Goal: Obtain resource: Download file/media

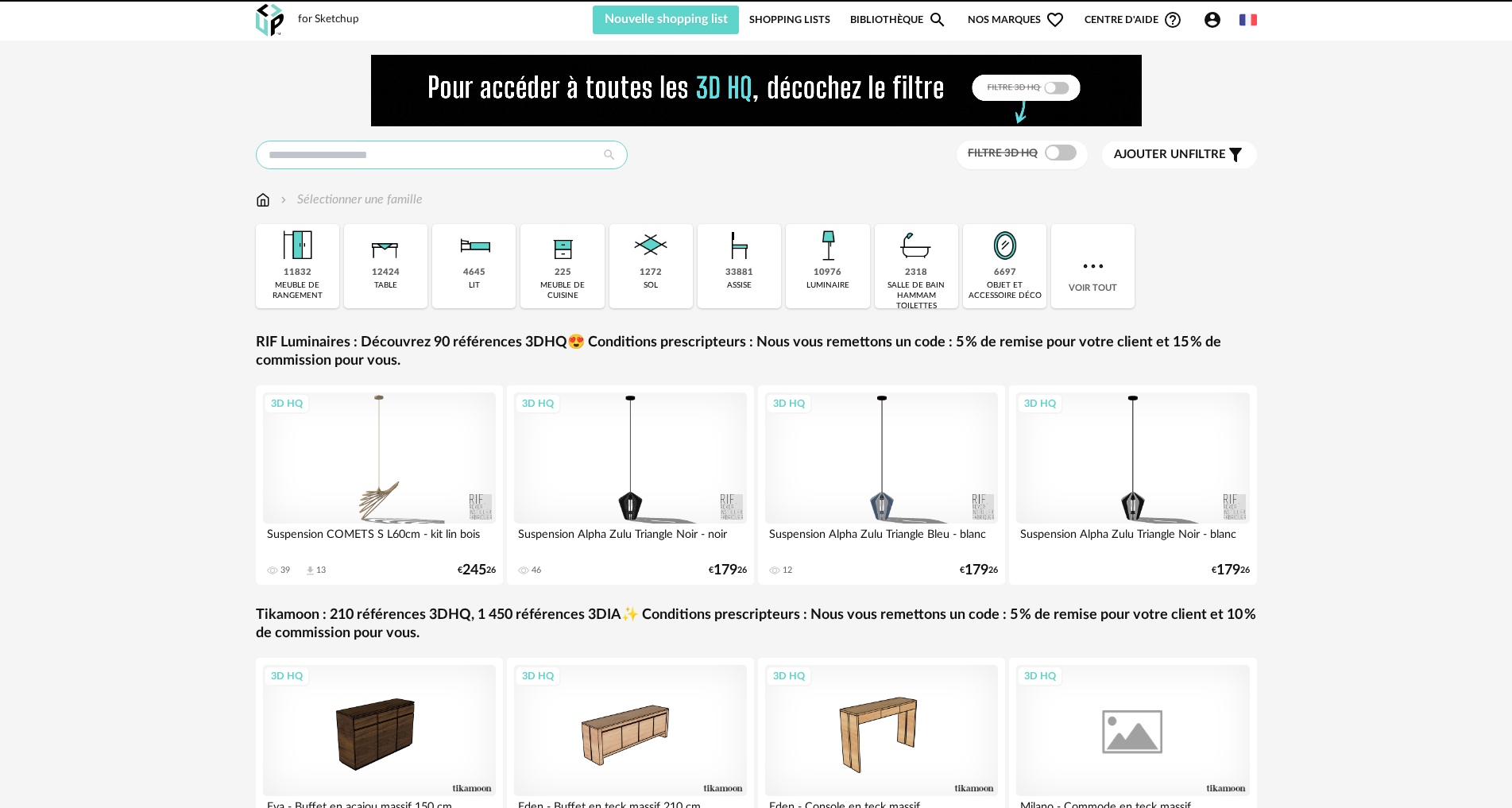
click at [286, 162] on input "text" at bounding box center [442, 154] width 372 height 29
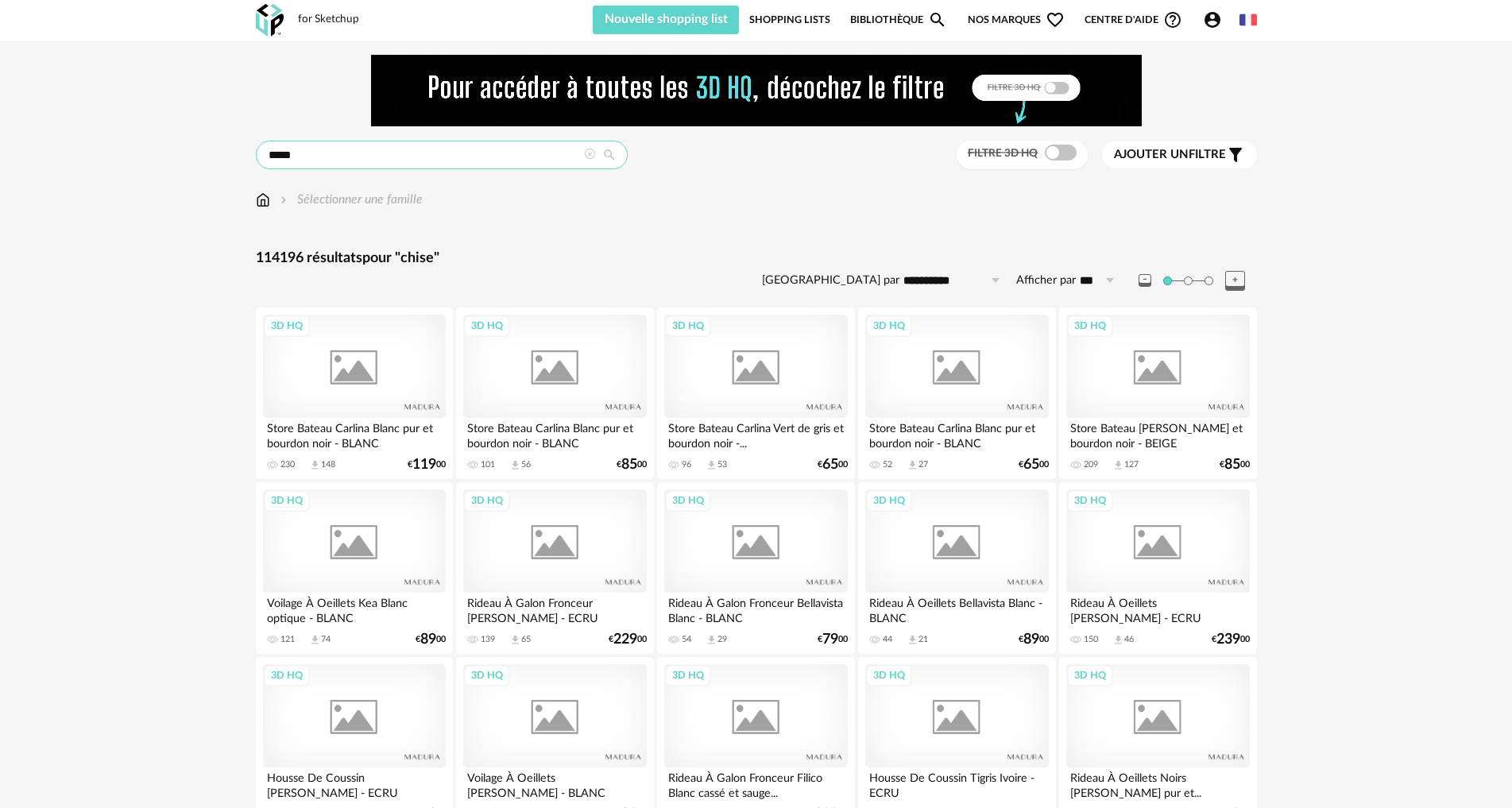
click at [283, 159] on input "*****" at bounding box center [442, 154] width 372 height 29
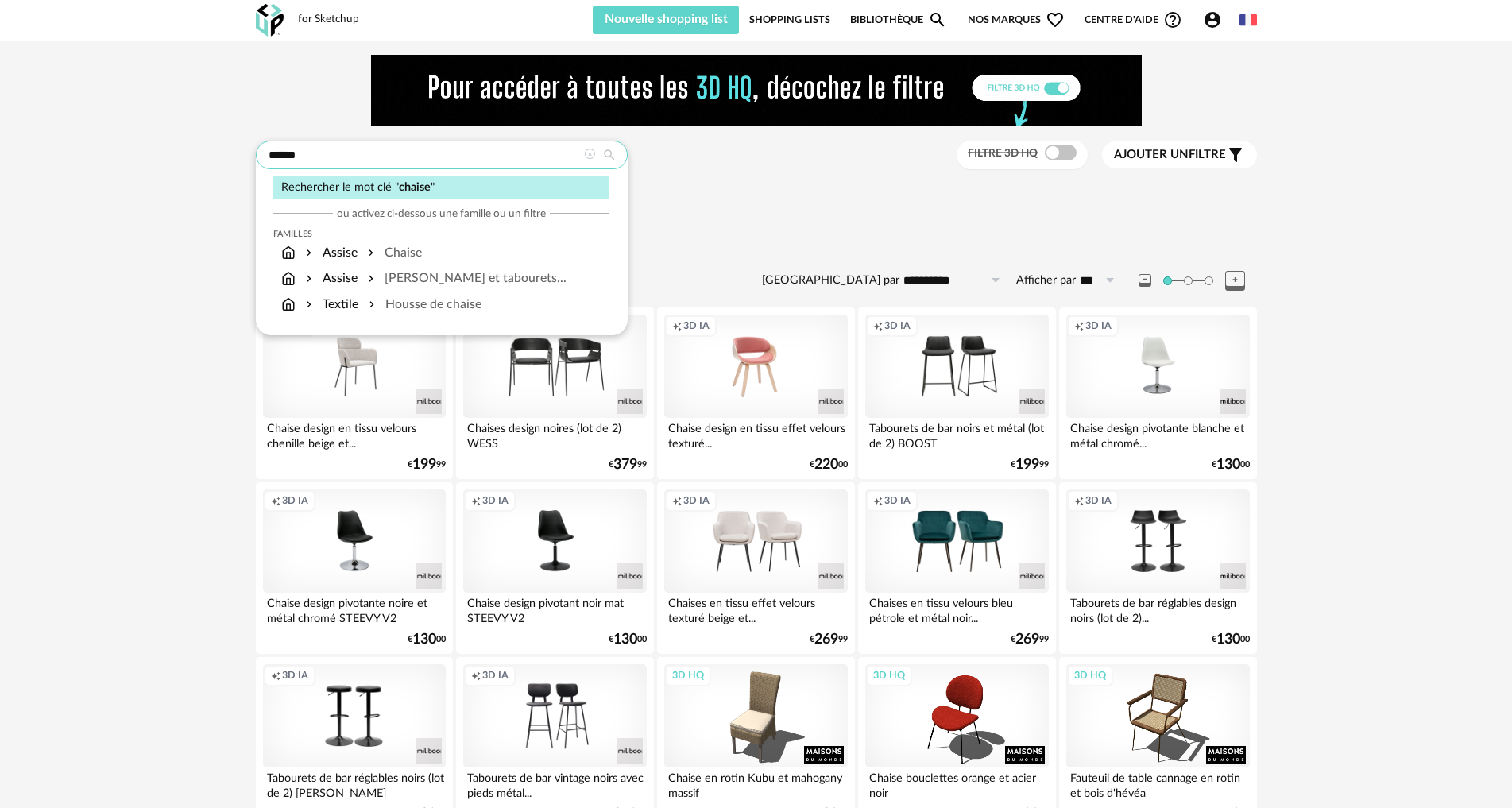
type input "******"
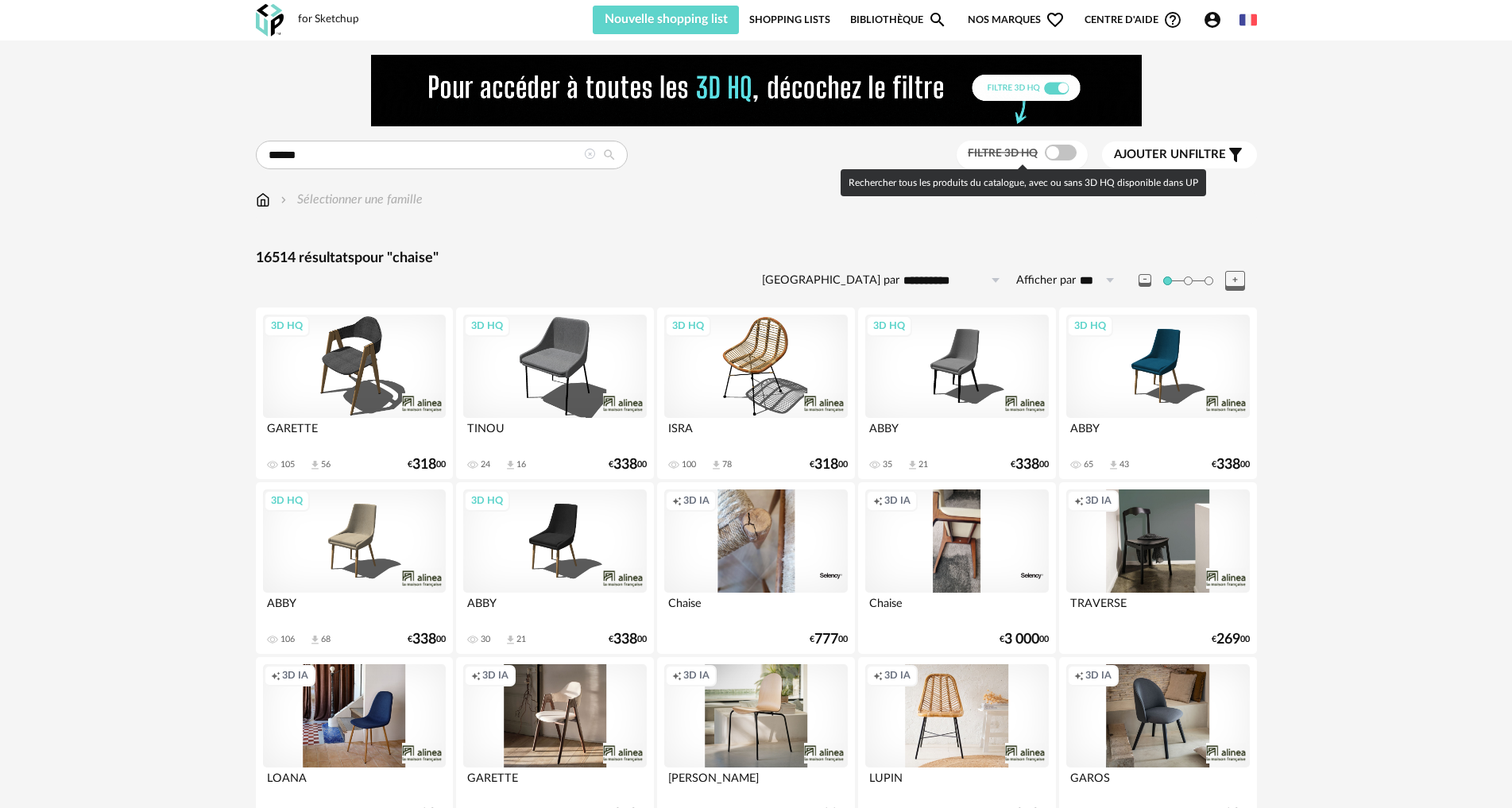
click at [1064, 158] on span at bounding box center [1060, 152] width 32 height 16
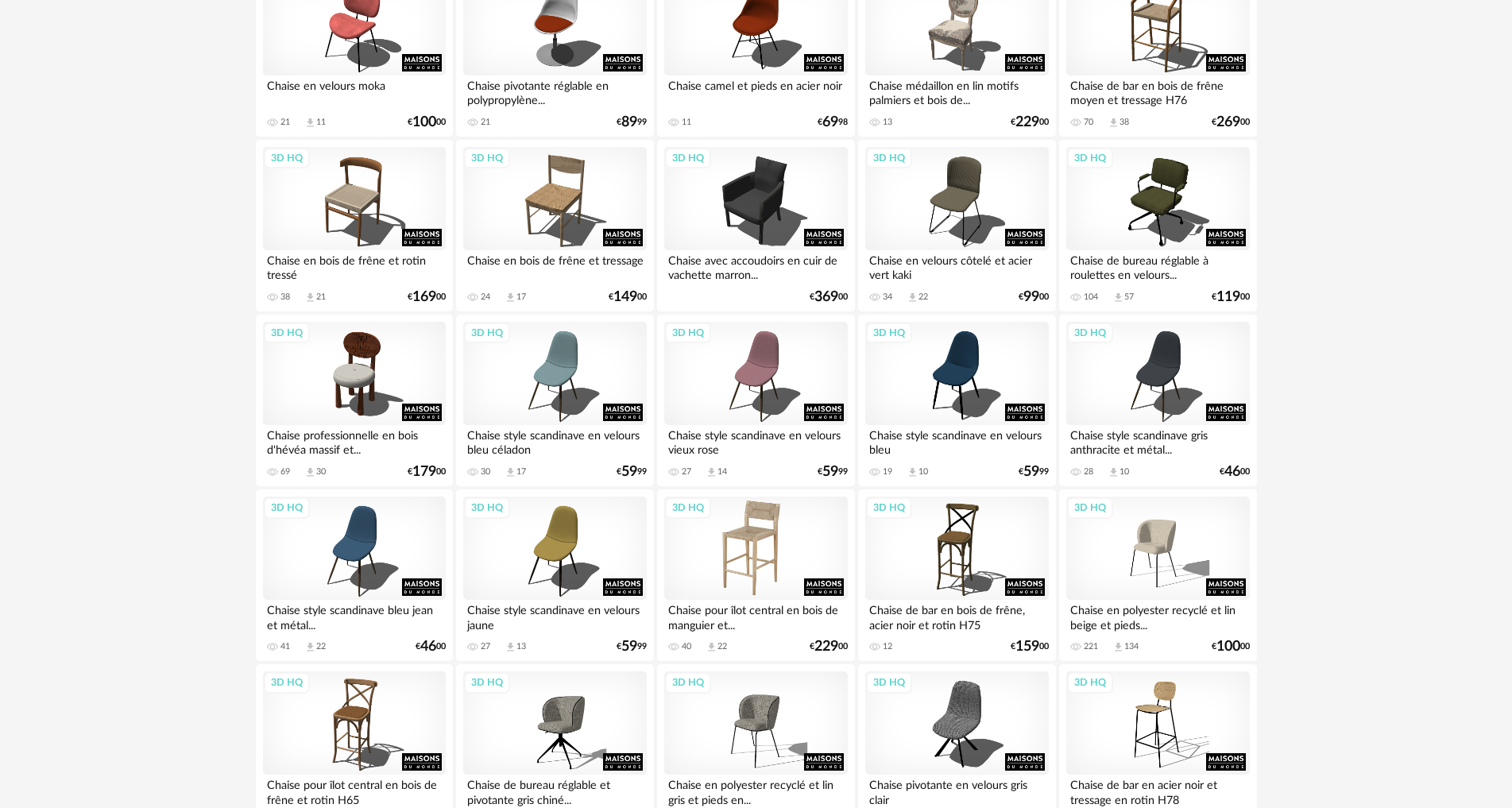
scroll to position [1588, 0]
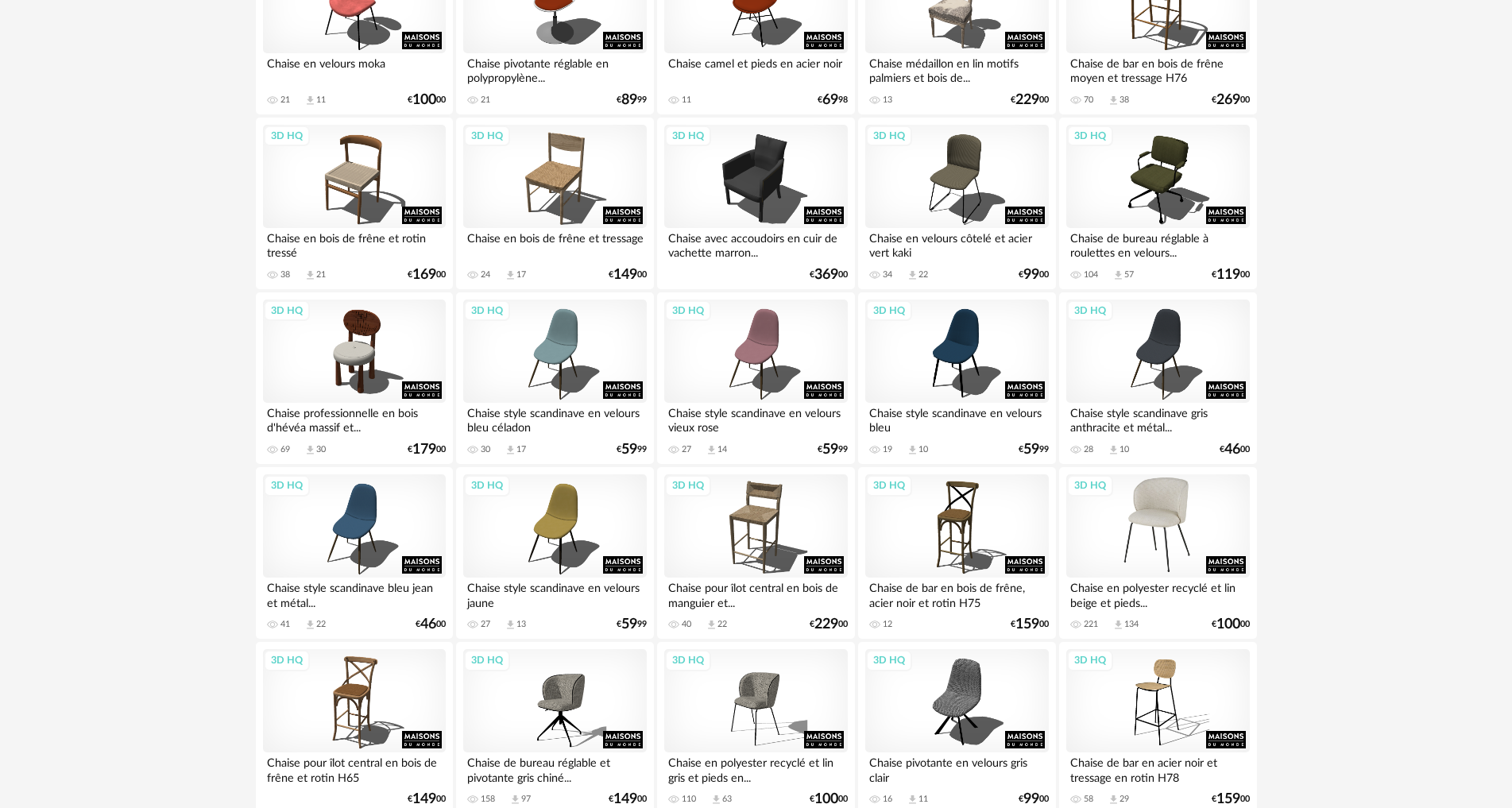
click at [1164, 494] on div "3D HQ" at bounding box center [1157, 526] width 182 height 104
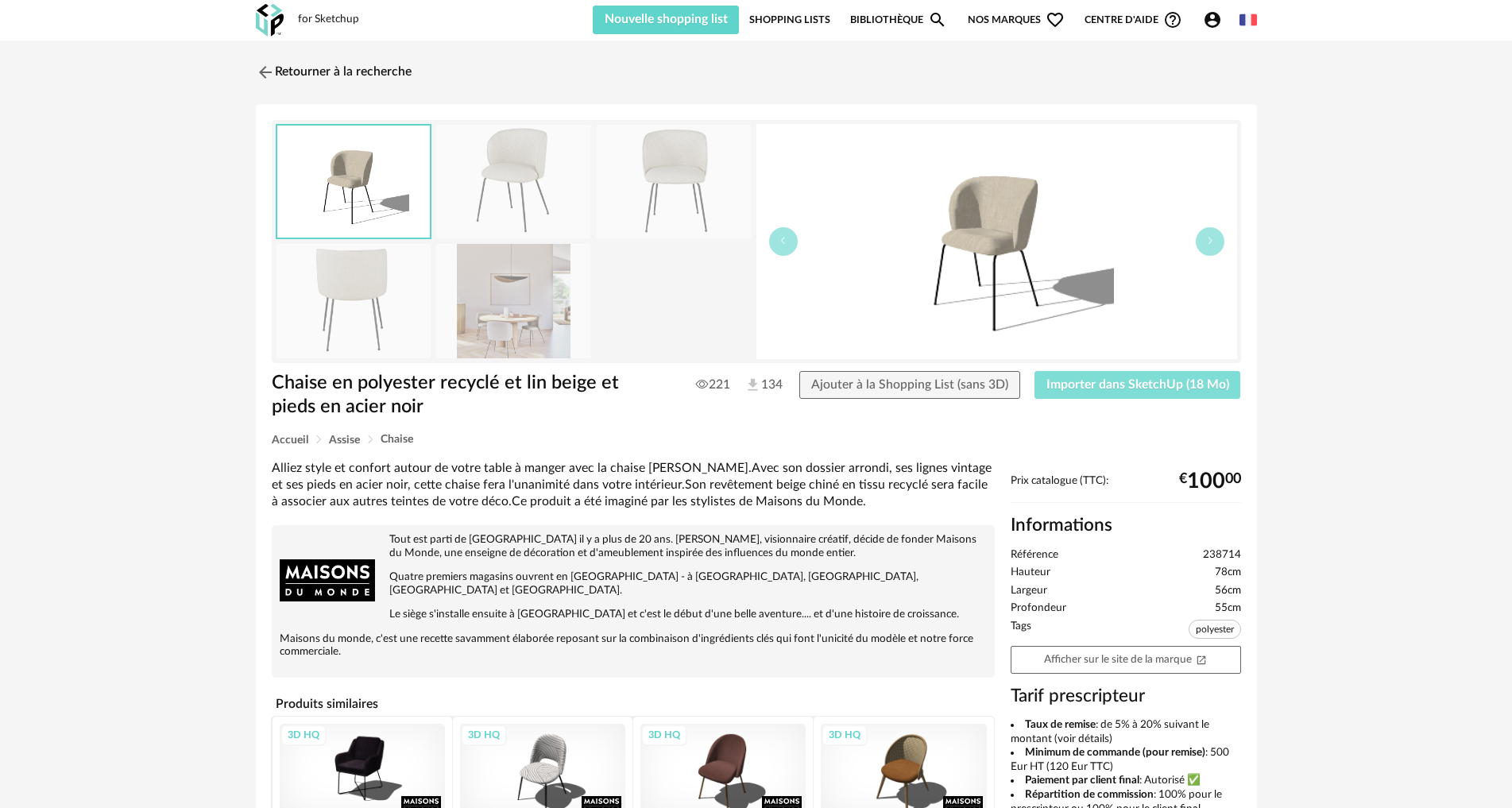
click at [1140, 382] on span "Importer dans SketchUp (18 Mo)" at bounding box center [1137, 384] width 182 height 13
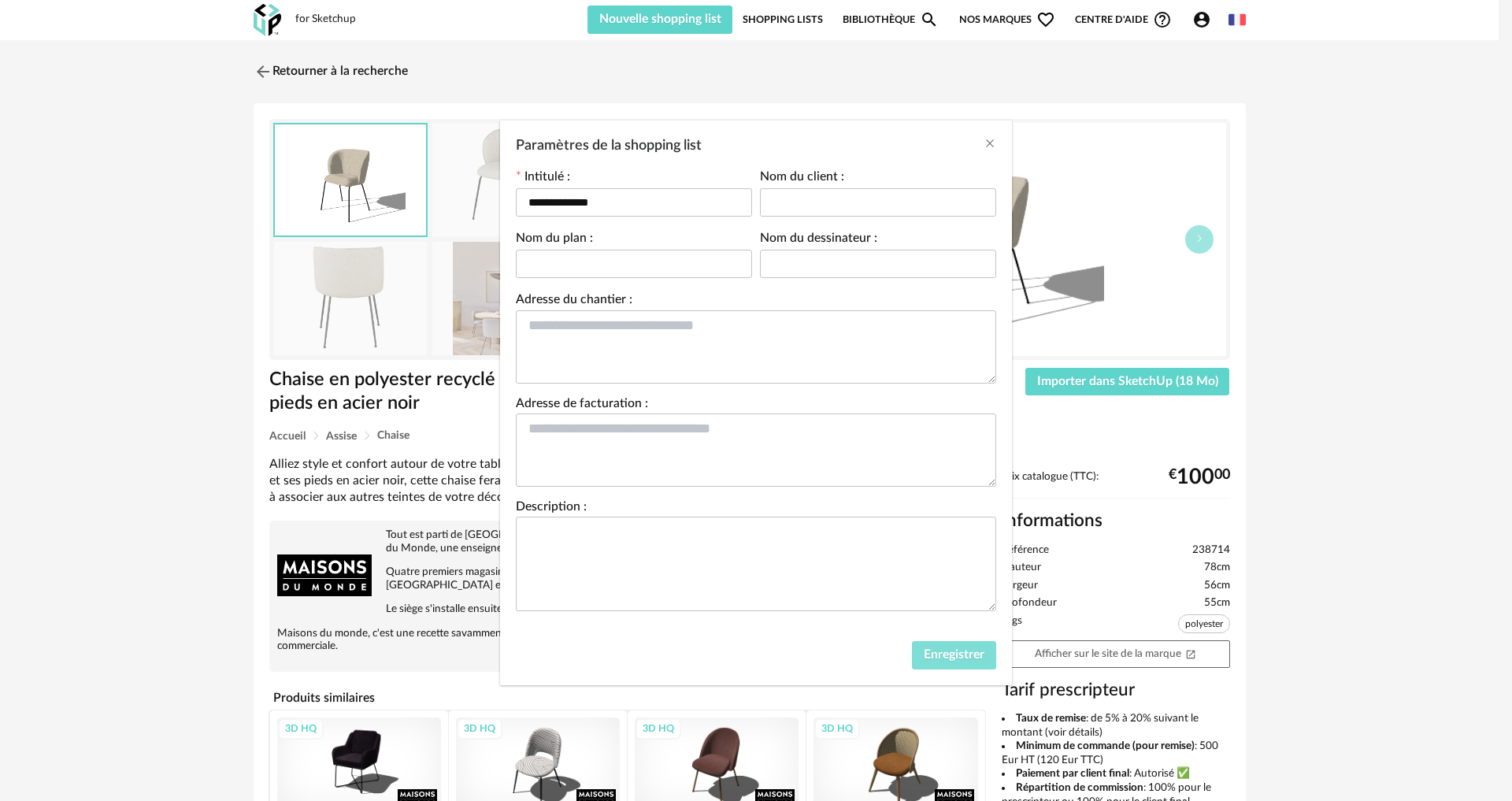
click at [929, 650] on span "Enregistrer" at bounding box center [954, 654] width 60 height 13
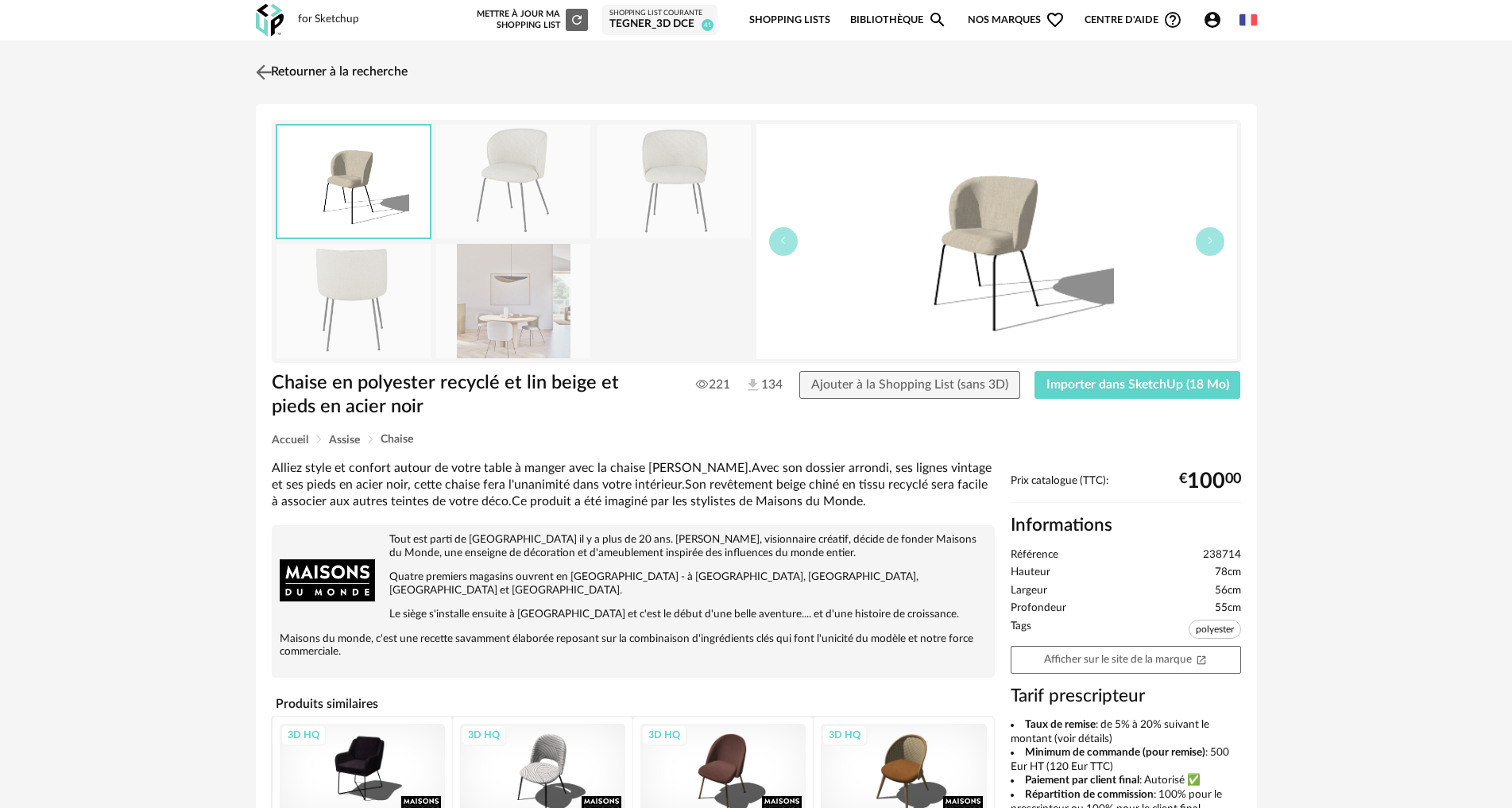
click at [268, 68] on img at bounding box center [263, 72] width 23 height 23
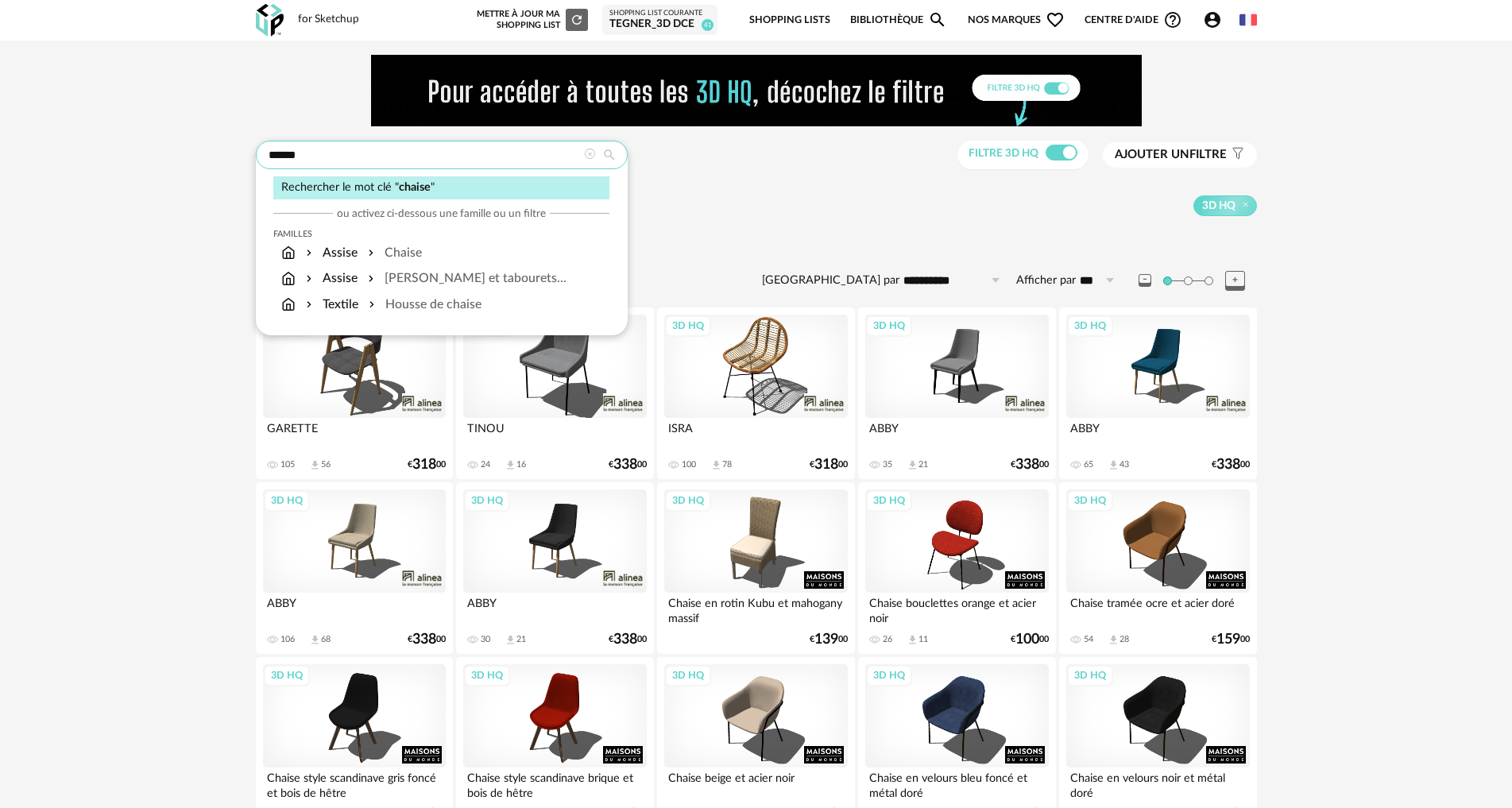
drag, startPoint x: 279, startPoint y: 154, endPoint x: 156, endPoint y: 150, distance: 123.1
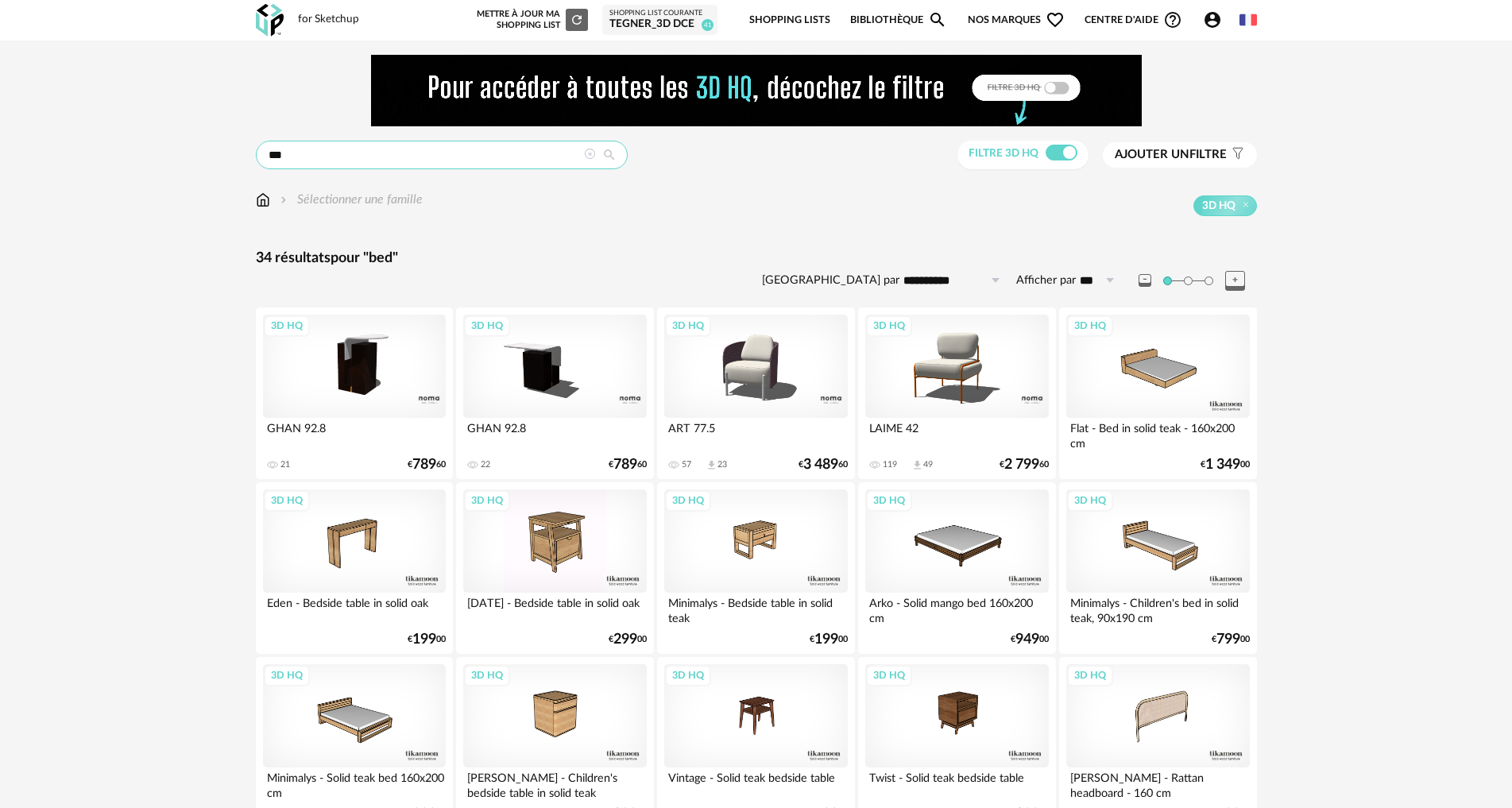
drag, startPoint x: 300, startPoint y: 145, endPoint x: 244, endPoint y: 150, distance: 56.2
click at [244, 150] on div "**********" at bounding box center [756, 821] width 1030 height 1533
type input "**********"
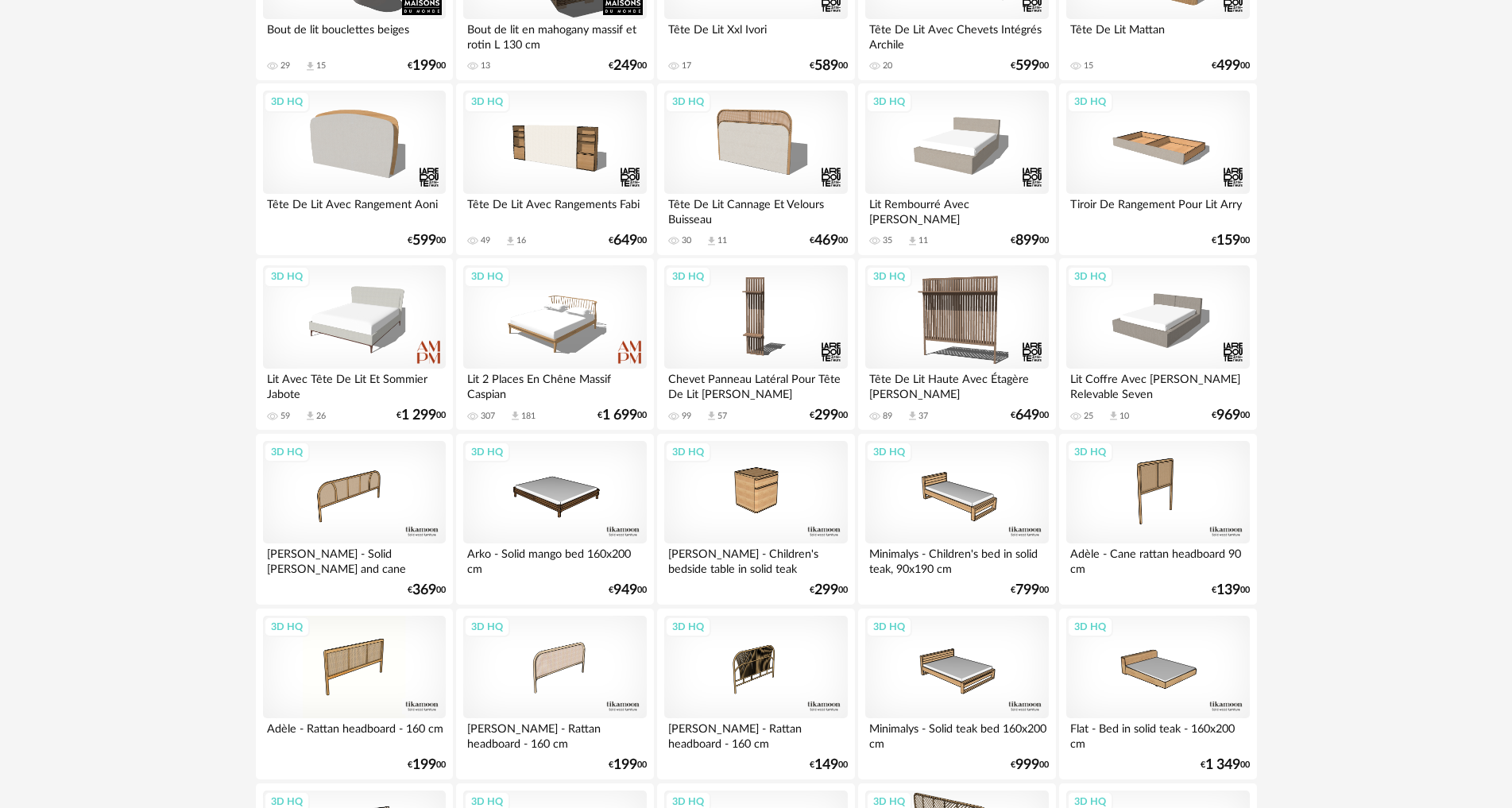
scroll to position [81, 0]
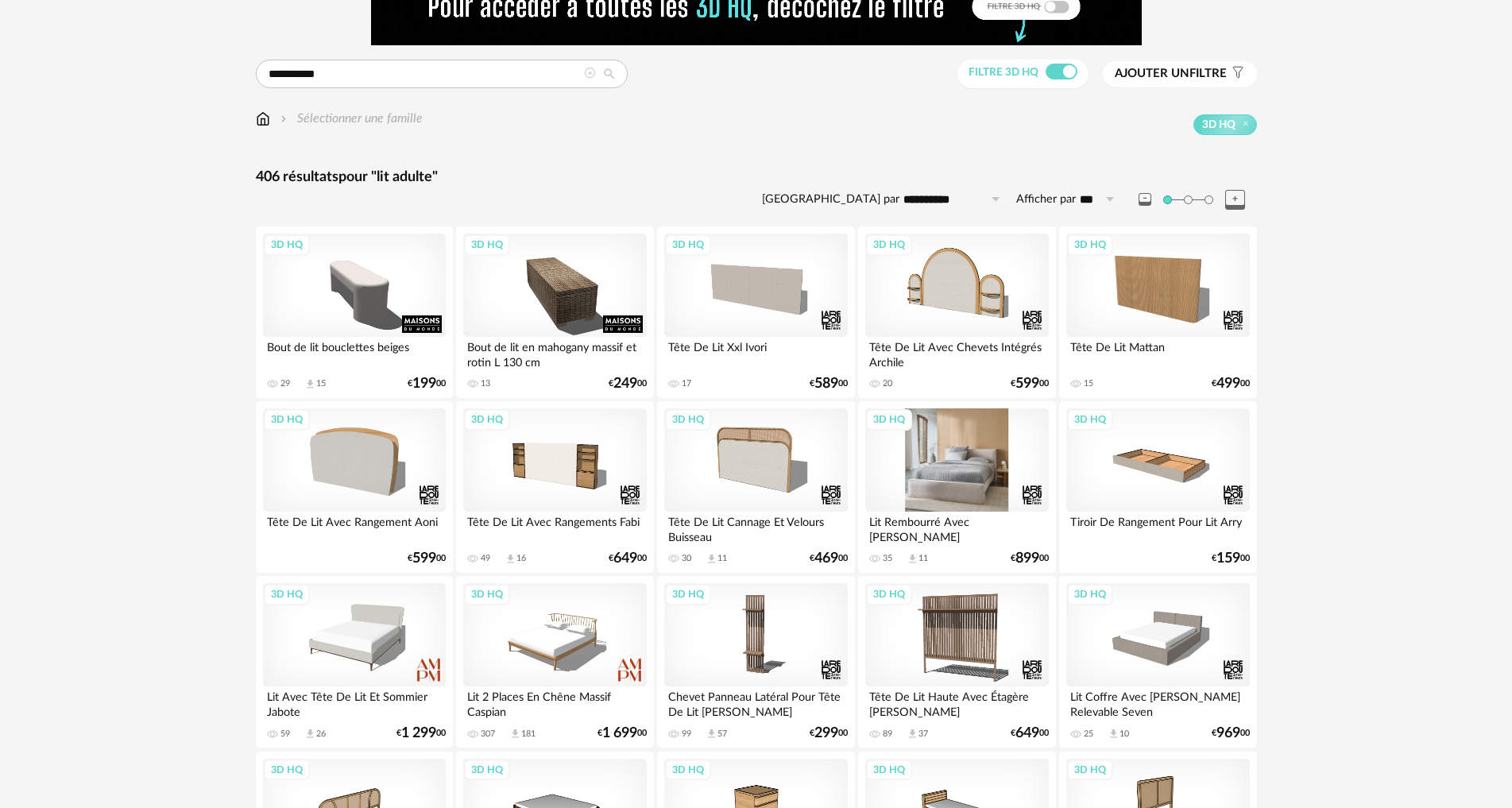
click at [957, 467] on div "3D HQ" at bounding box center [956, 460] width 182 height 104
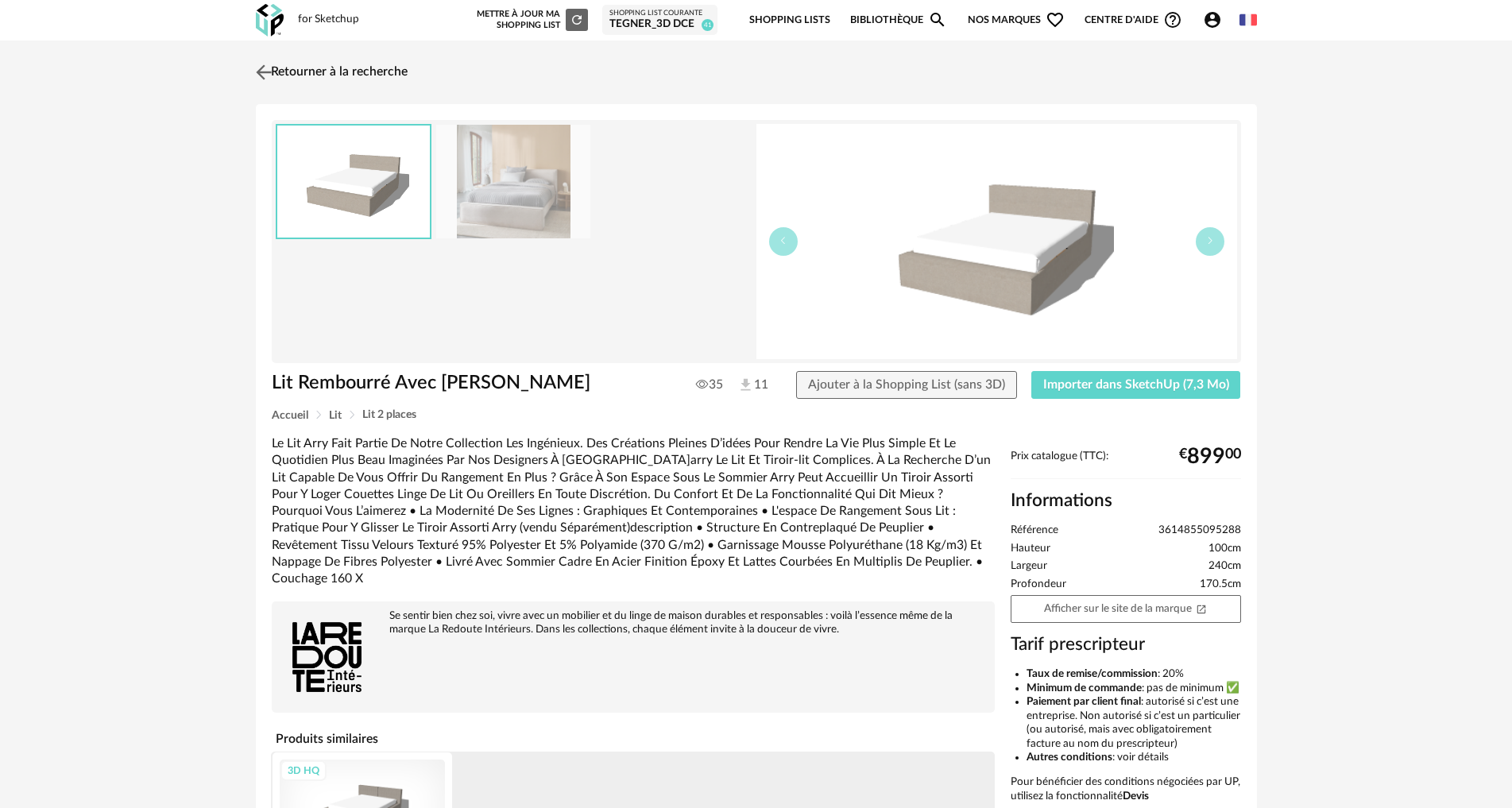
click at [259, 70] on img at bounding box center [263, 72] width 23 height 23
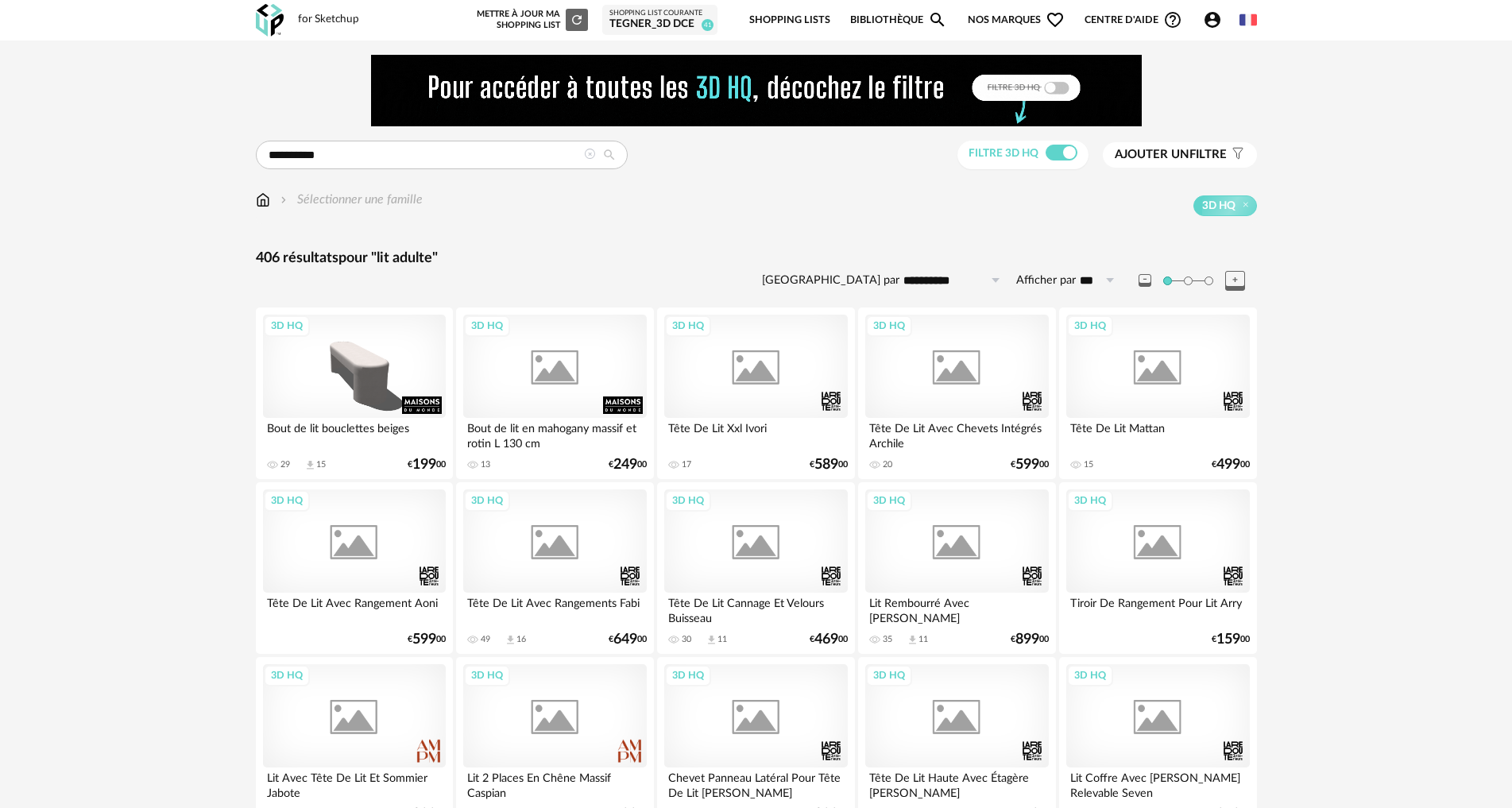
scroll to position [81, 0]
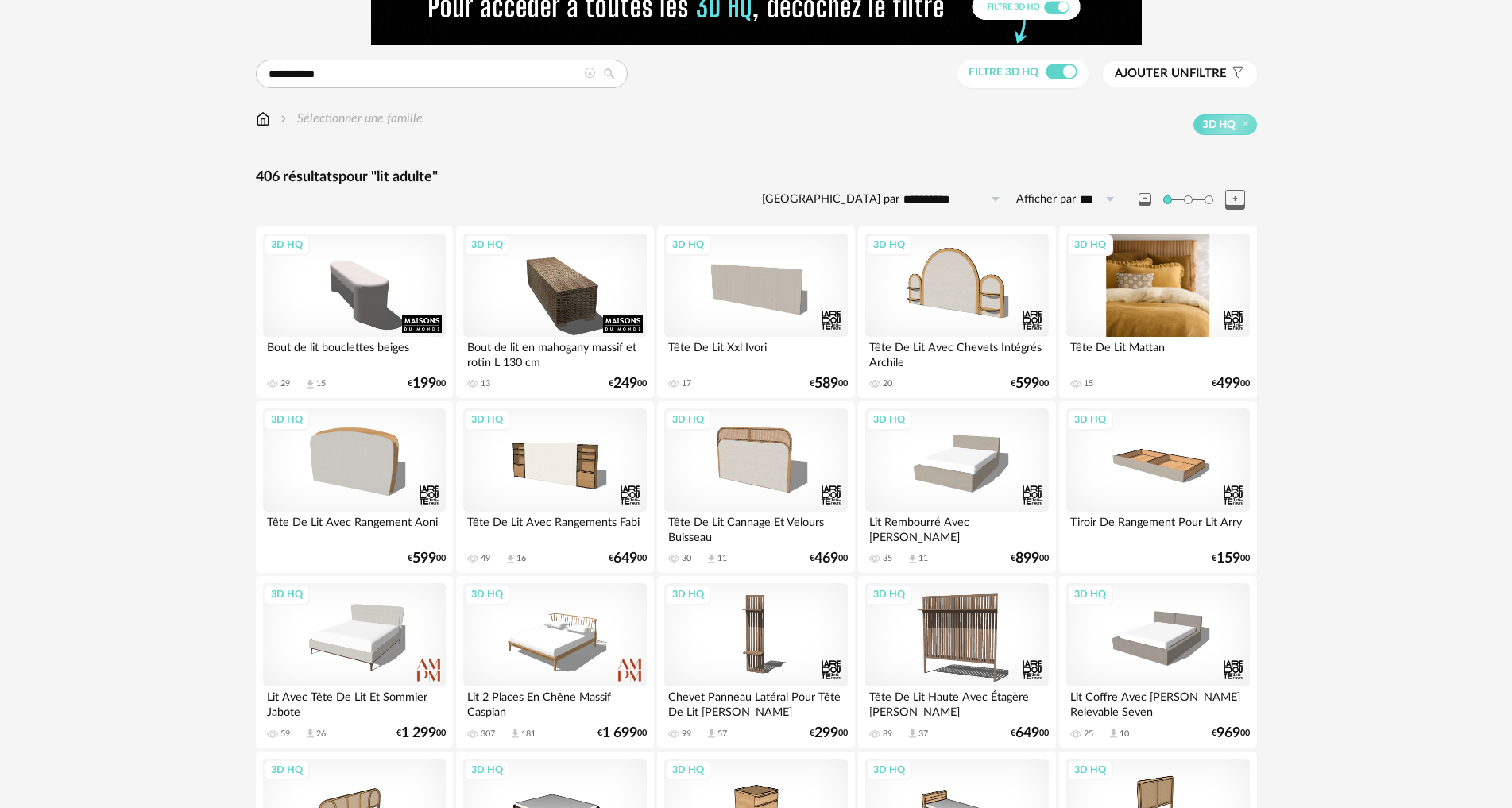
click at [1175, 283] on div "3D HQ" at bounding box center [1157, 285] width 182 height 104
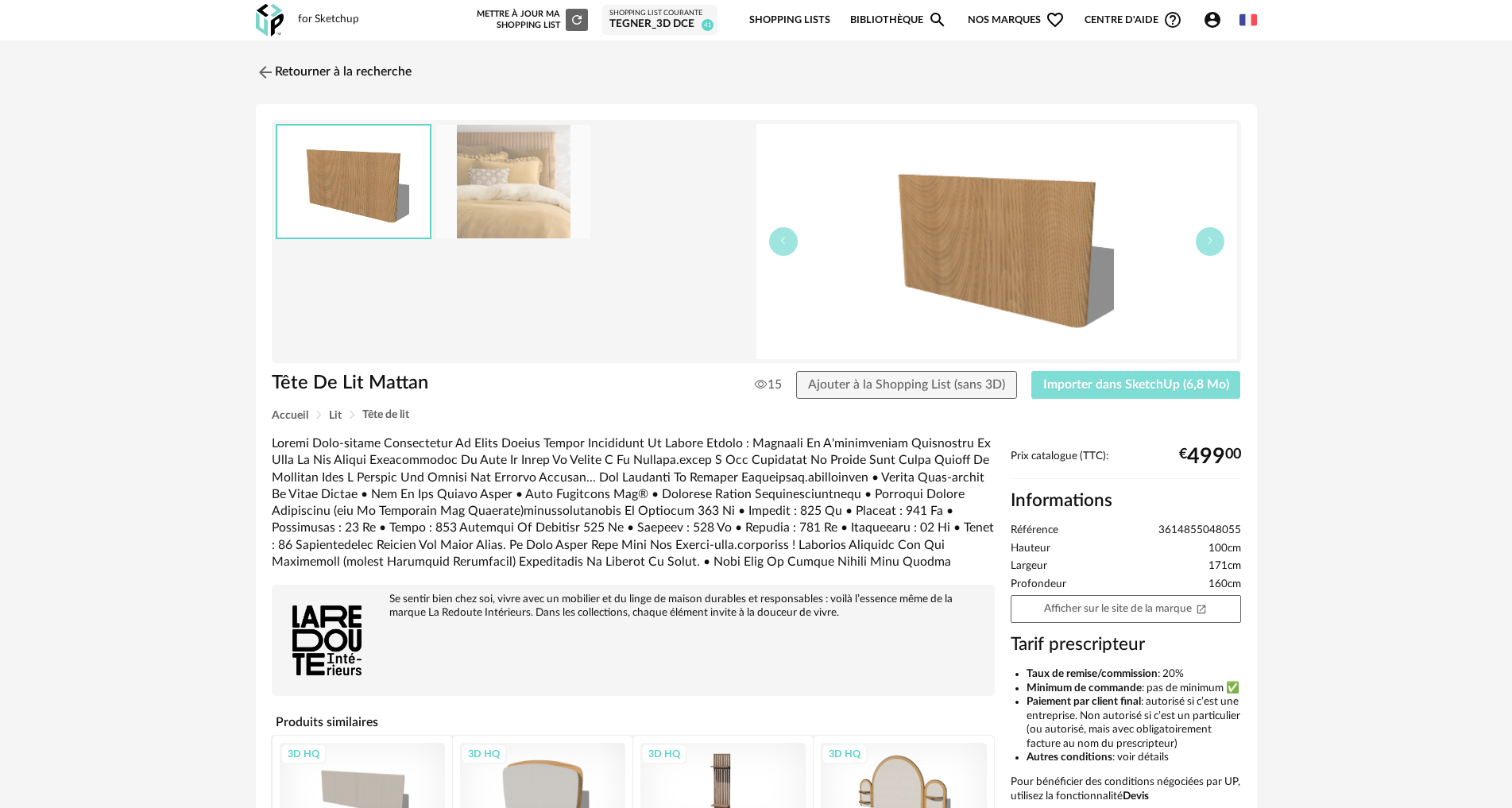
click at [1125, 378] on span "Importer dans SketchUp (6,8 Mo)" at bounding box center [1136, 384] width 186 height 13
click at [262, 73] on img at bounding box center [263, 72] width 23 height 23
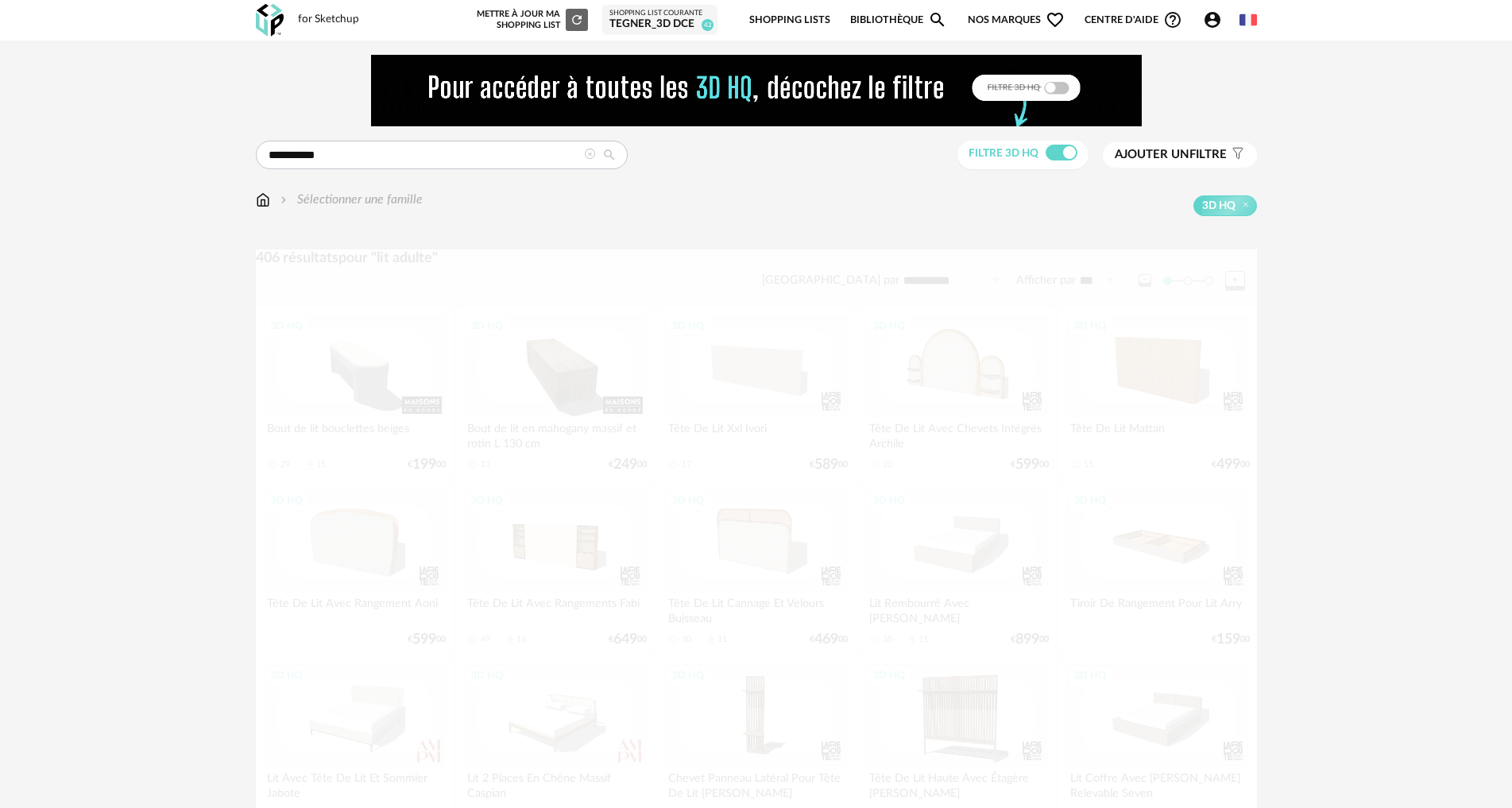
scroll to position [81, 0]
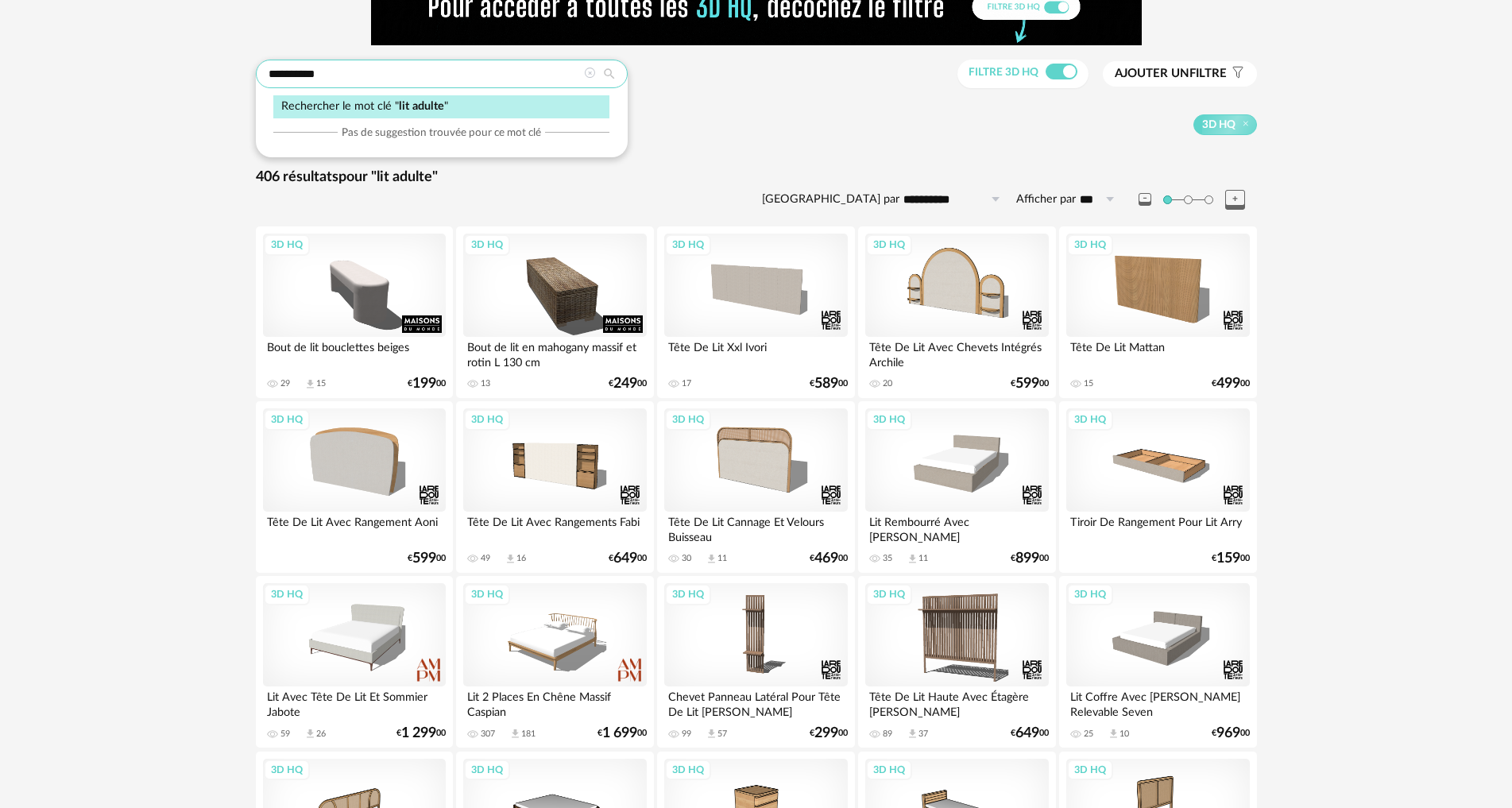
click at [343, 73] on input "**********" at bounding box center [442, 74] width 372 height 29
drag, startPoint x: 365, startPoint y: 73, endPoint x: 250, endPoint y: 72, distance: 115.0
type input "******"
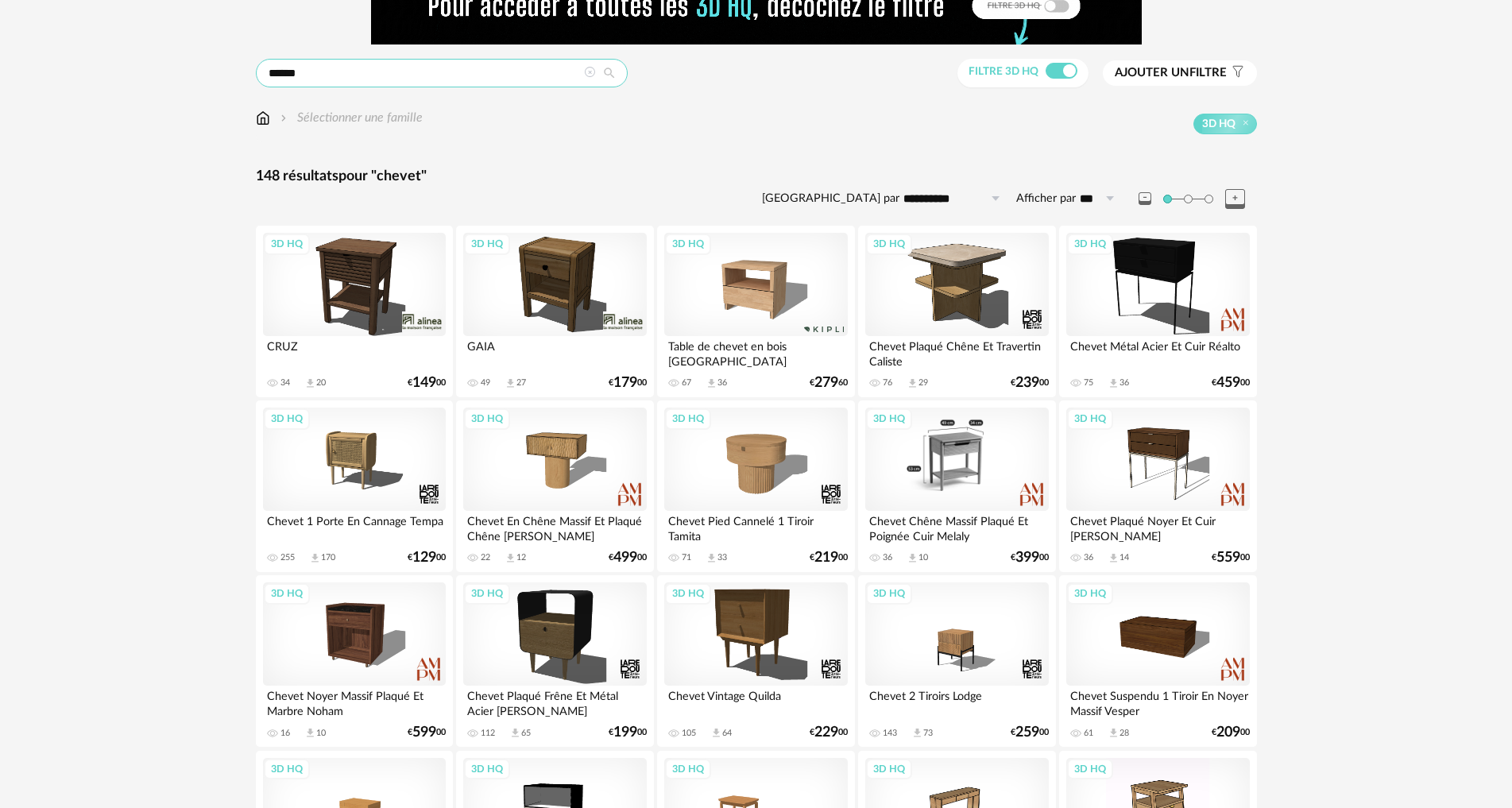
scroll to position [81, 0]
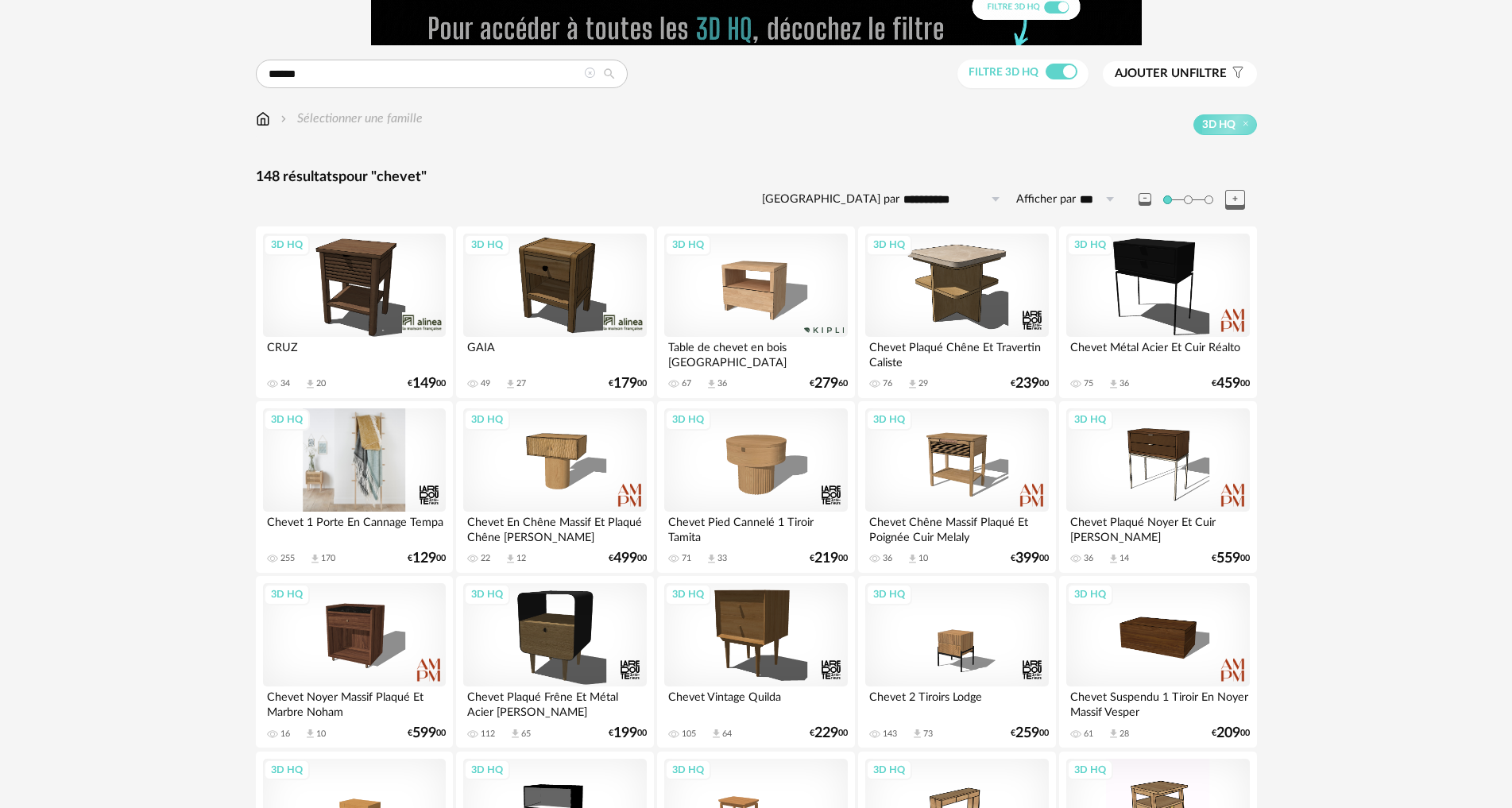
click at [377, 459] on div "3D HQ" at bounding box center [354, 460] width 182 height 104
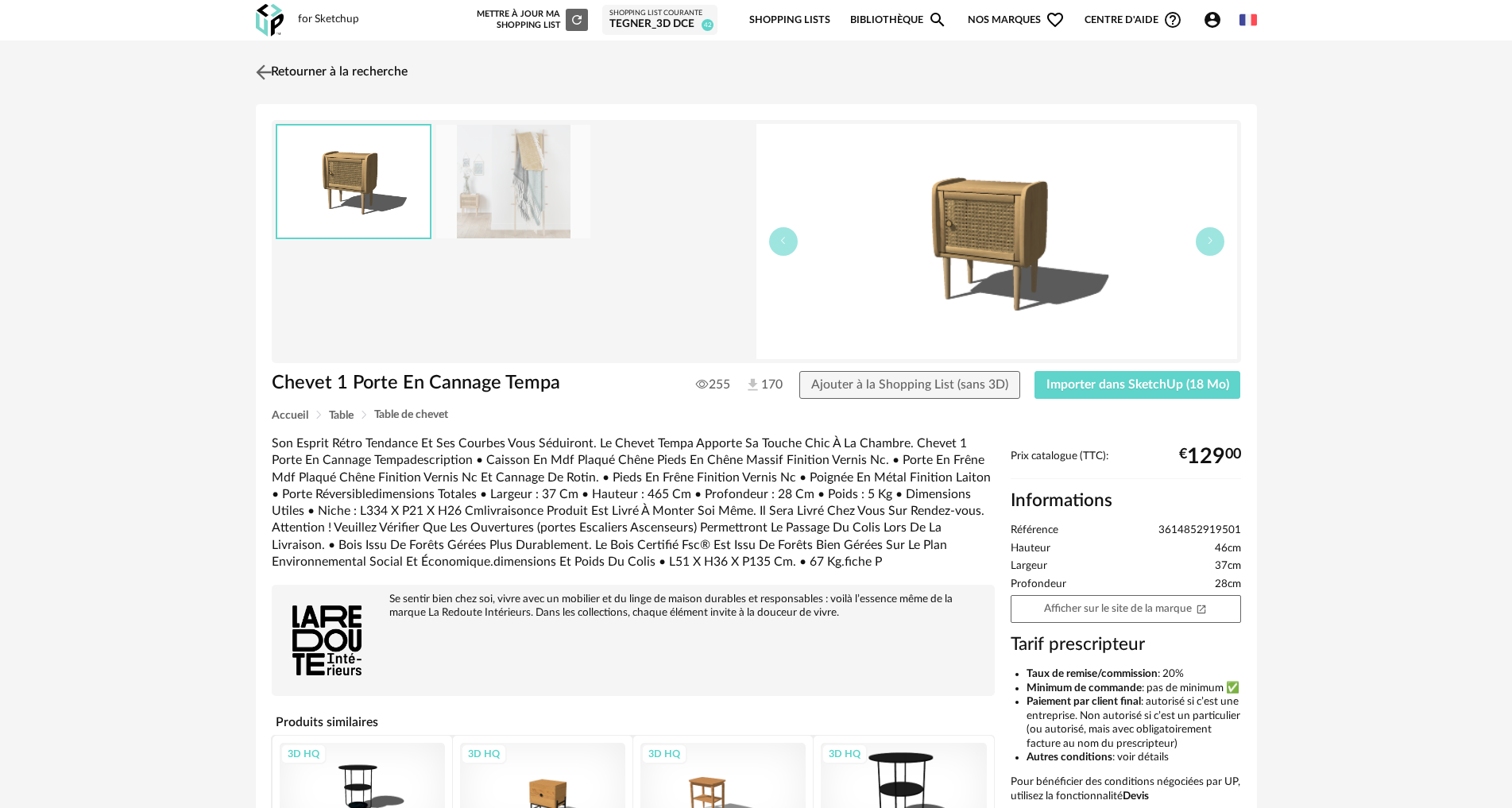
click at [256, 71] on div "Retourner à la recherche Chevet 1 Porte En Cannage Tempa Chevet 1 Porte En Cann…" at bounding box center [756, 523] width 1030 height 938
click at [264, 72] on img at bounding box center [263, 72] width 23 height 23
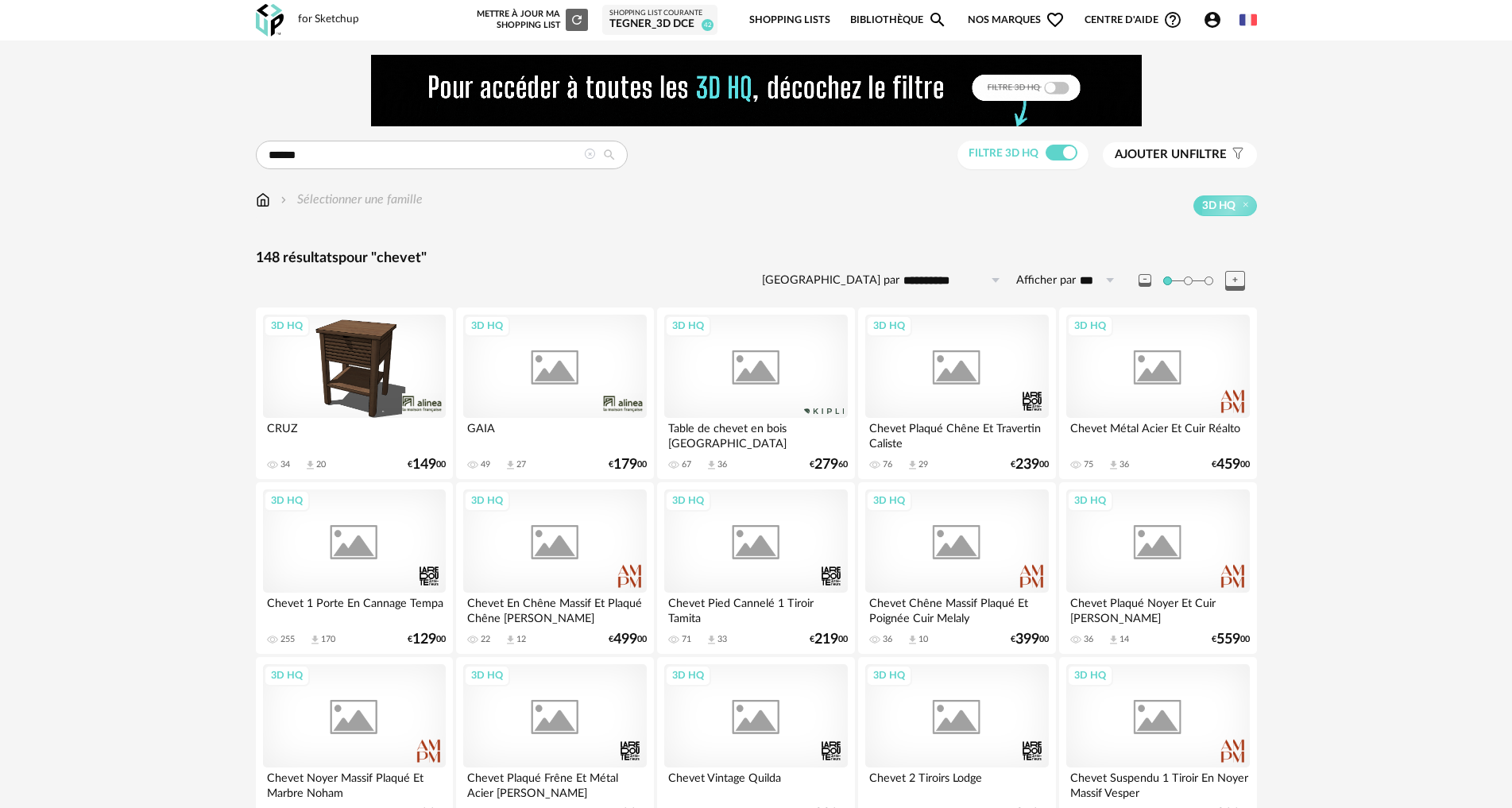
scroll to position [81, 0]
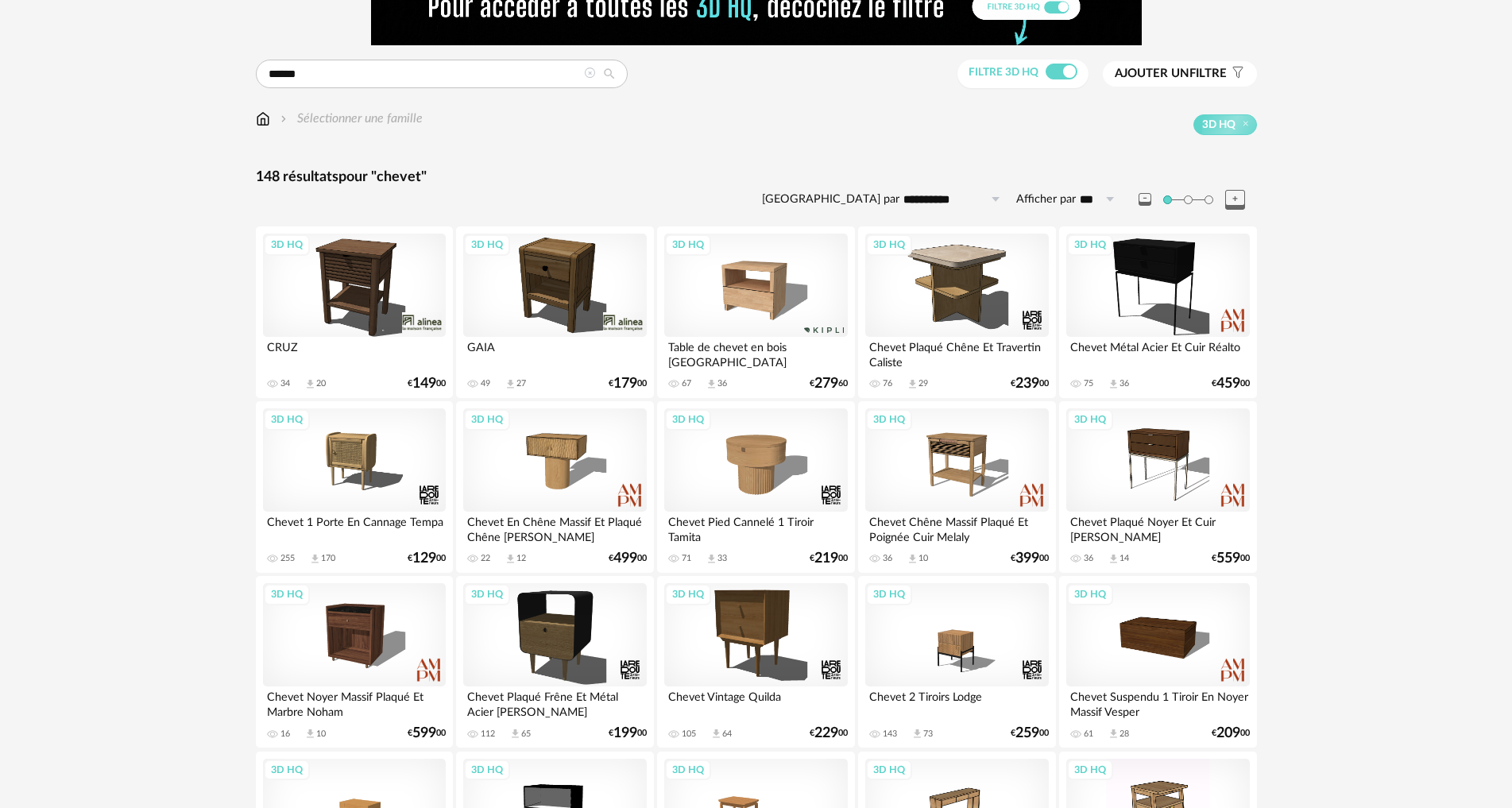
click at [954, 303] on div "3D HQ" at bounding box center [956, 285] width 182 height 104
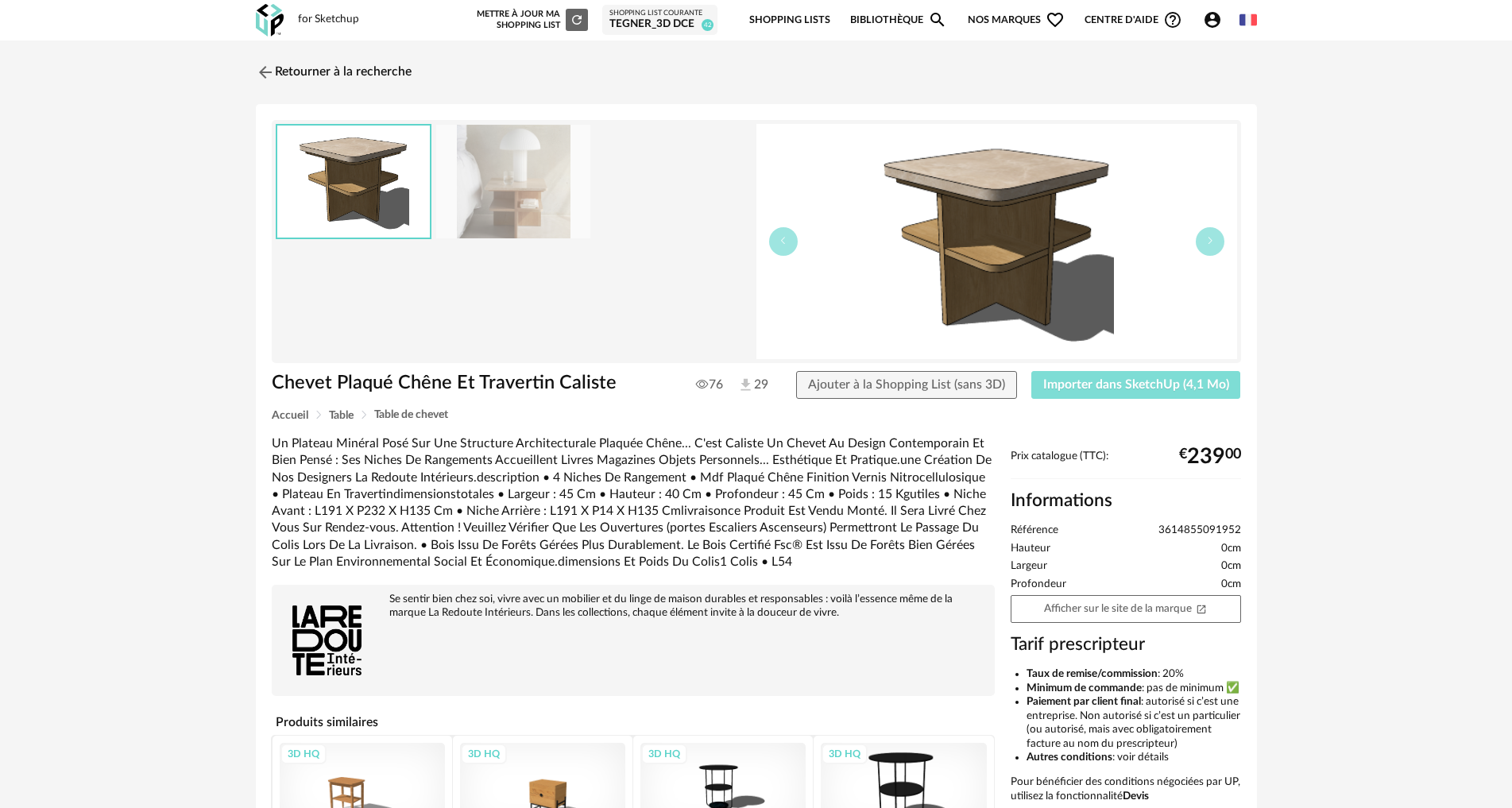
click at [1130, 386] on span "Importer dans SketchUp (4,1 Mo)" at bounding box center [1136, 384] width 186 height 13
click at [260, 73] on img at bounding box center [263, 72] width 23 height 23
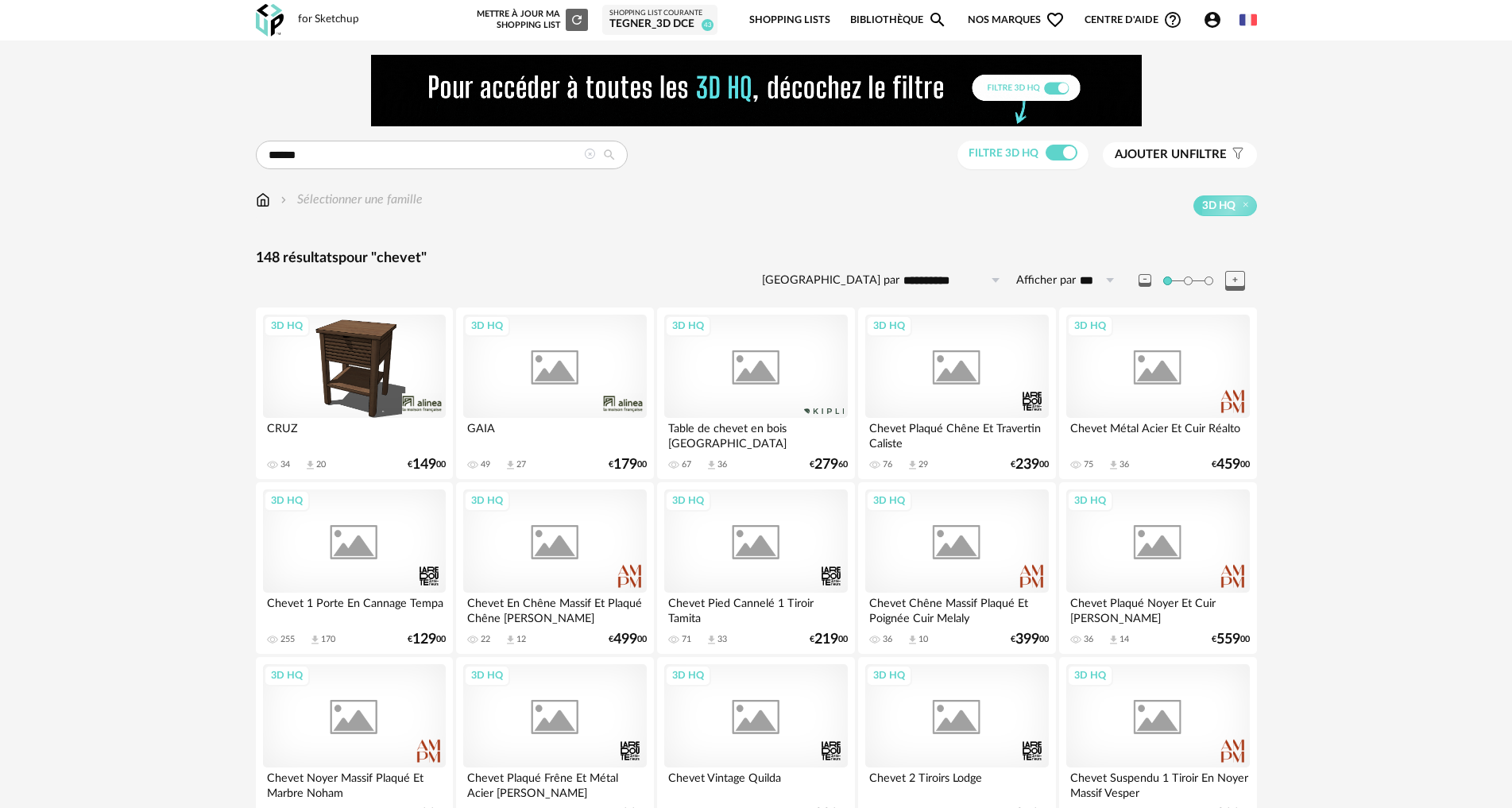
scroll to position [81, 0]
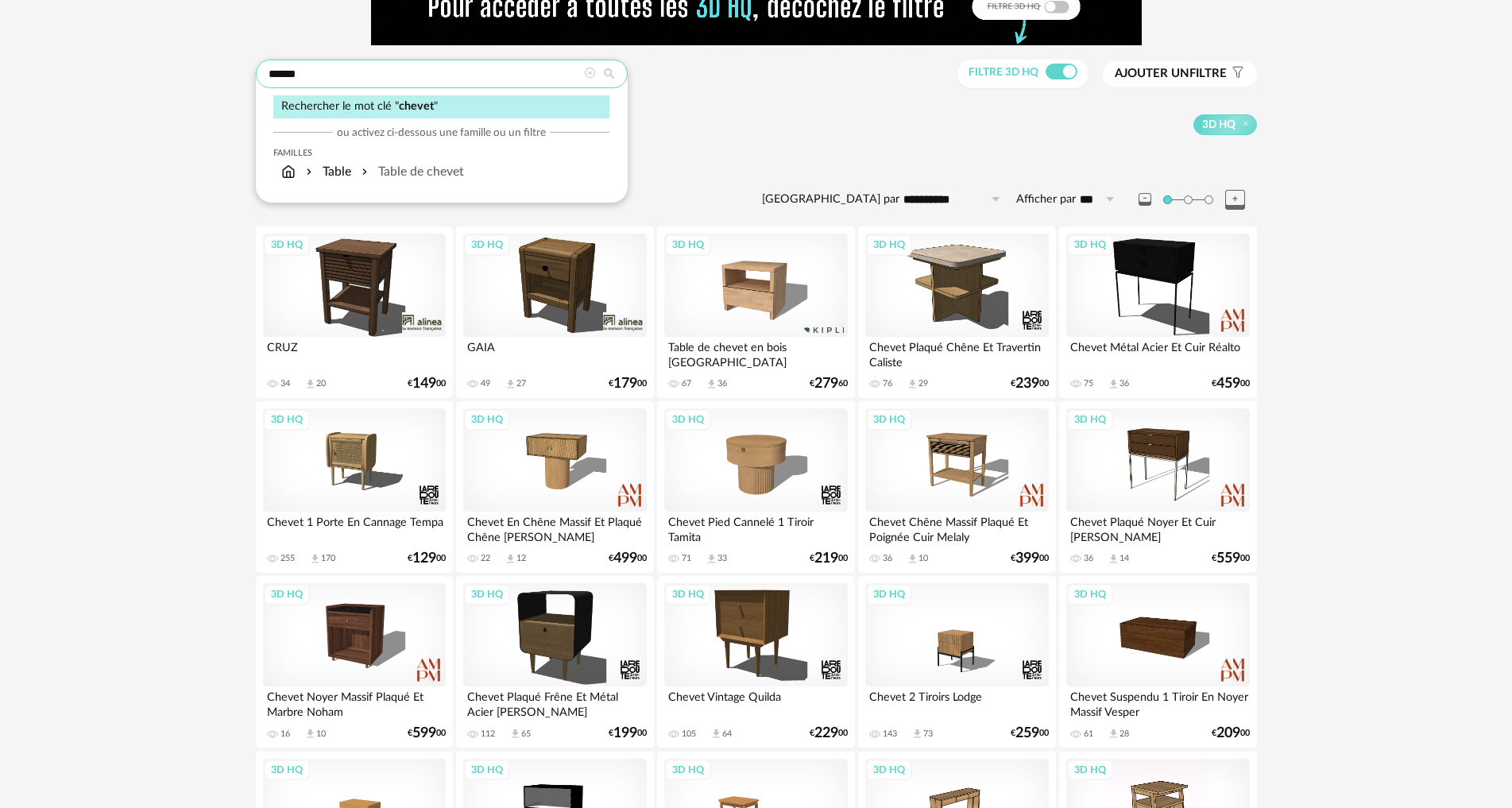
drag, startPoint x: 339, startPoint y: 81, endPoint x: 215, endPoint y: 81, distance: 124.0
type input "******"
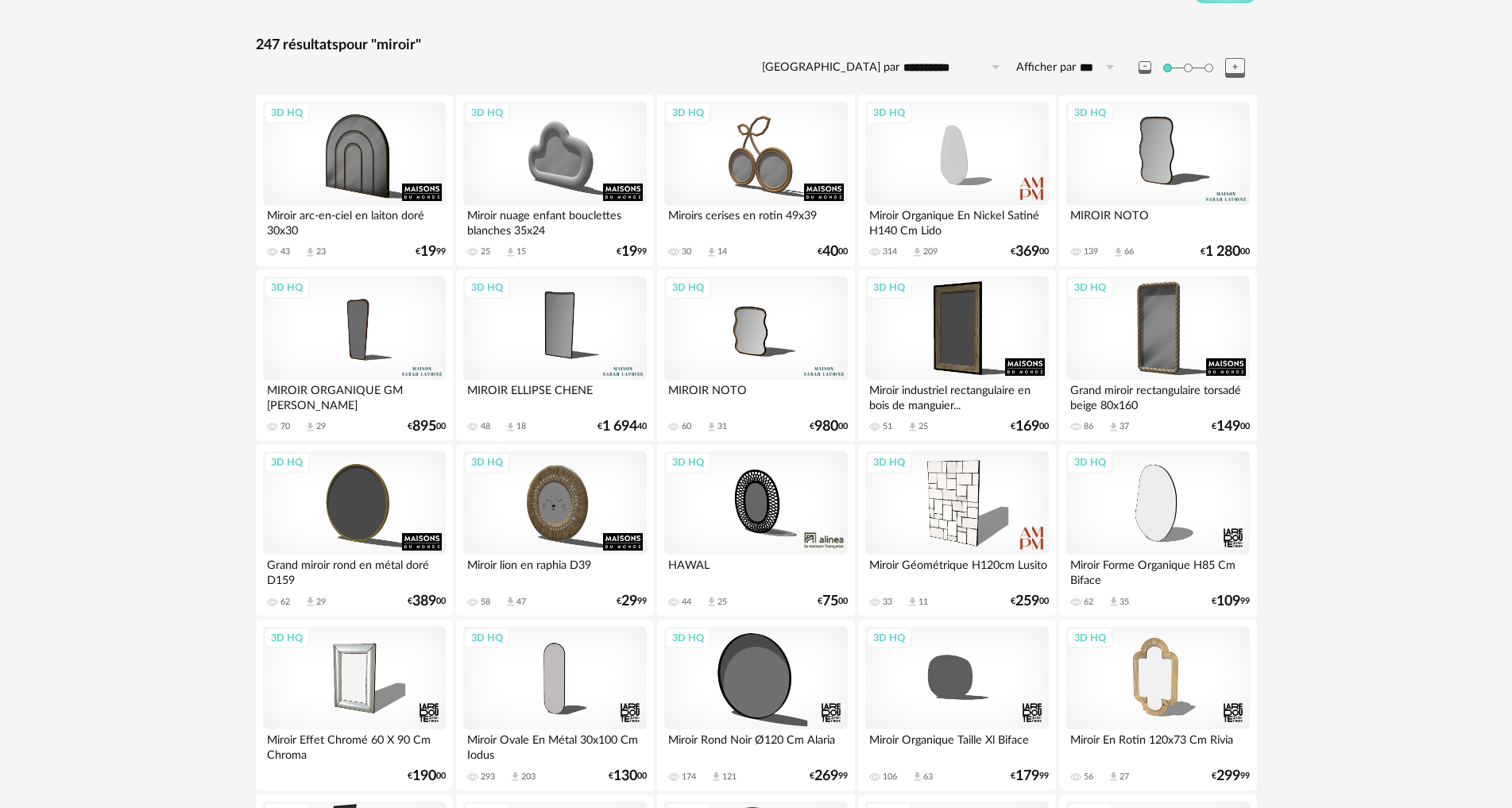
scroll to position [240, 0]
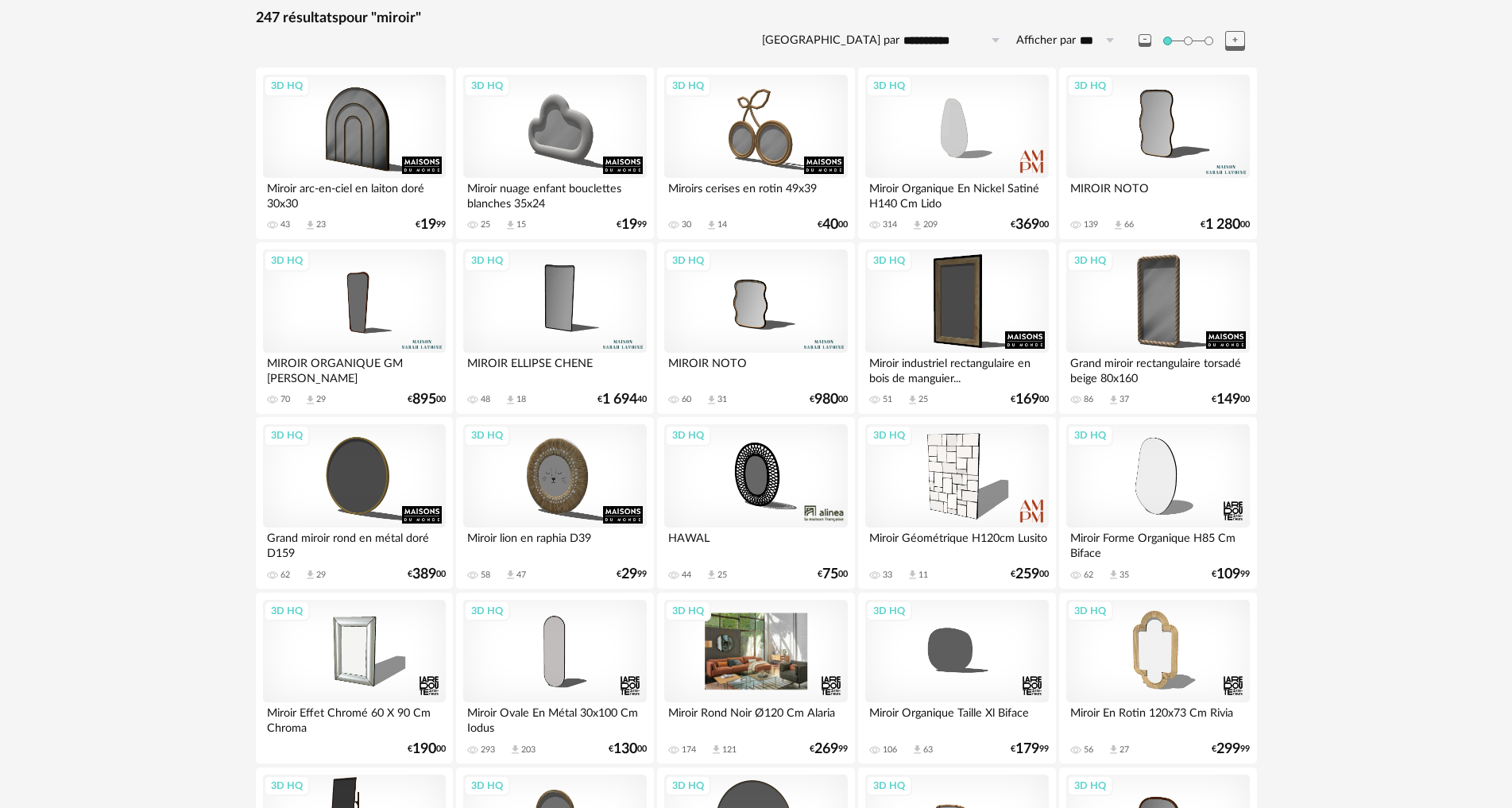
click at [794, 639] on div "3D HQ" at bounding box center [755, 652] width 182 height 104
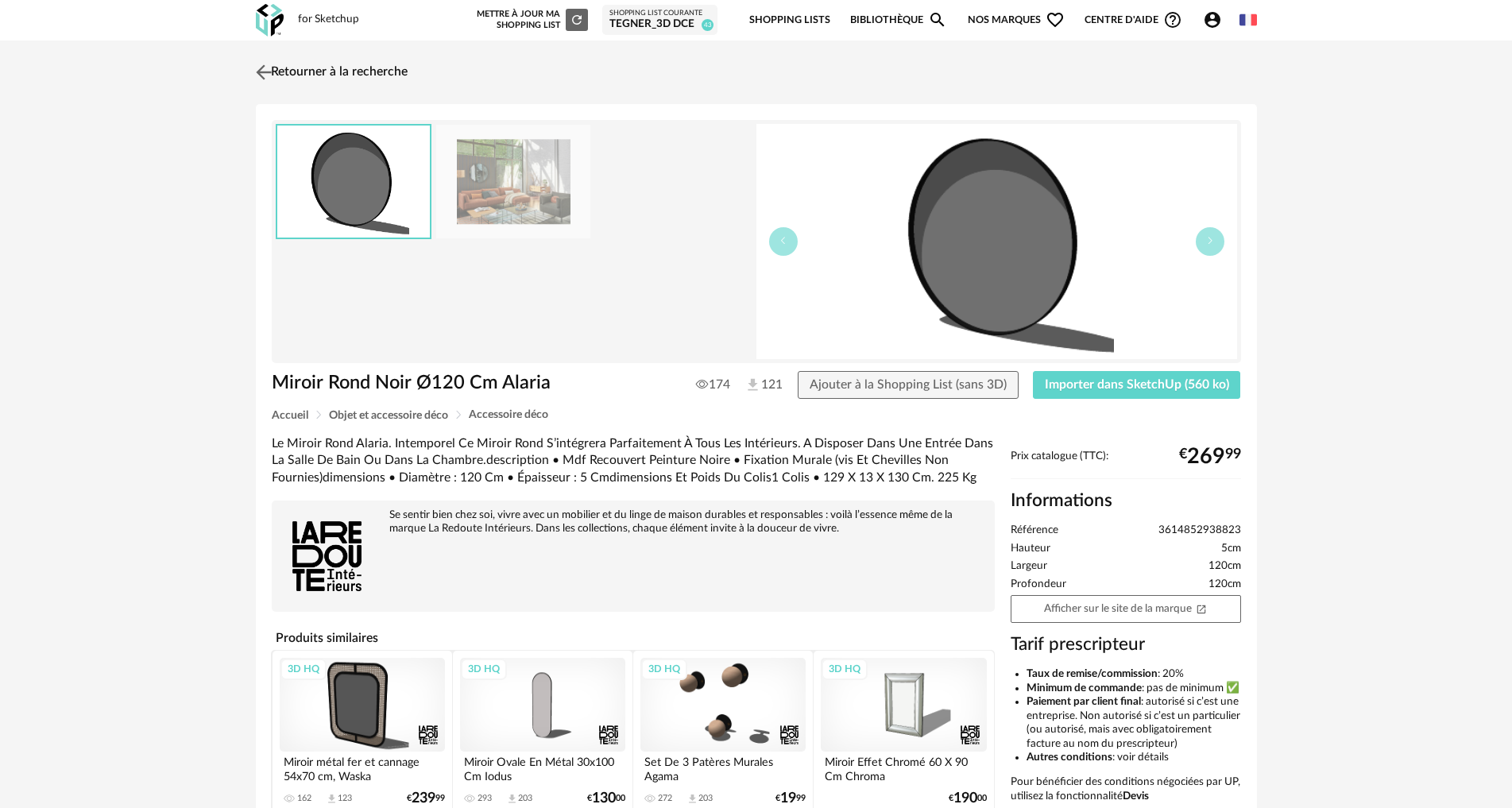
click at [264, 77] on img at bounding box center [263, 72] width 23 height 23
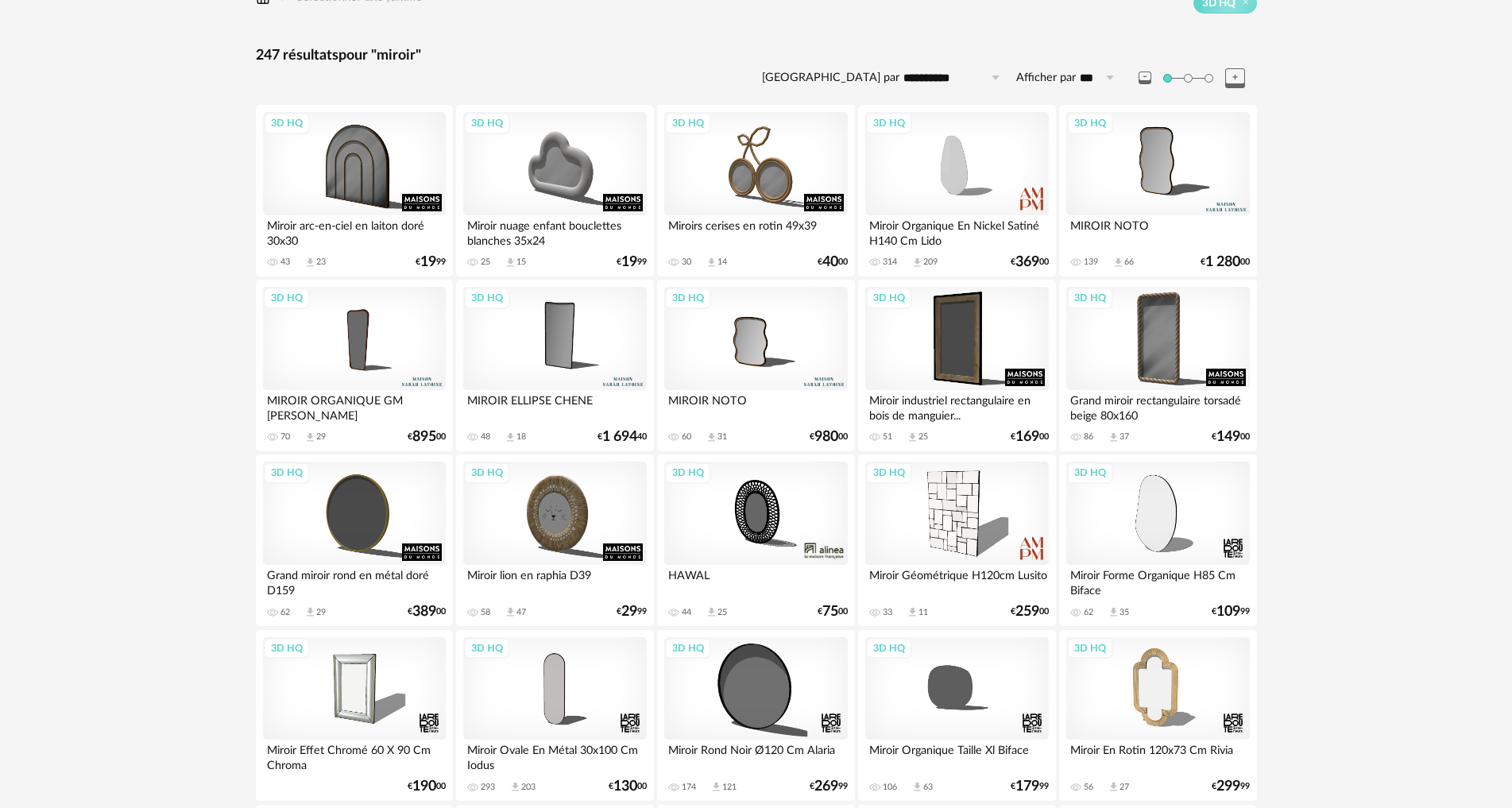
scroll to position [160, 0]
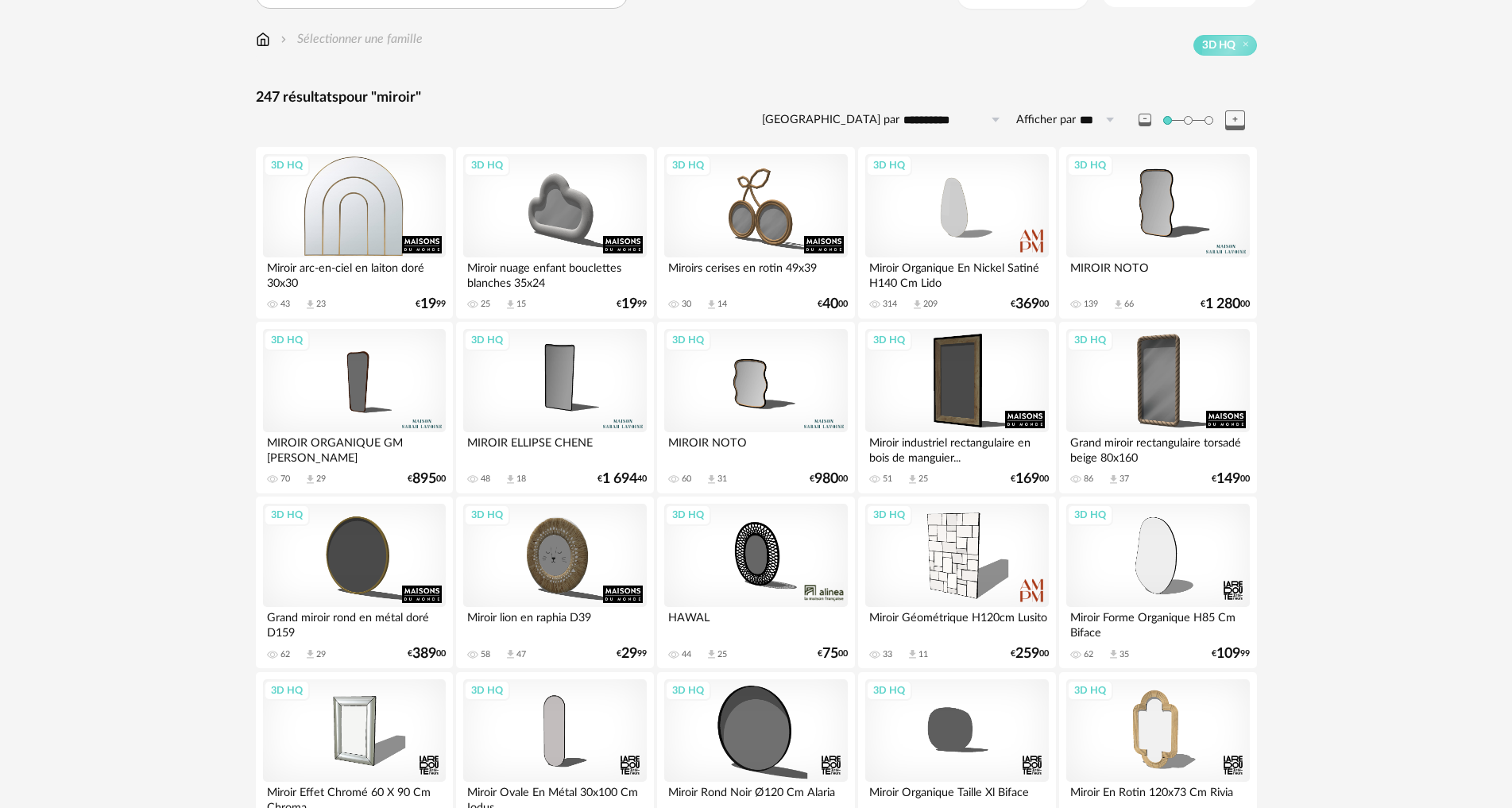
click at [382, 193] on div "3D HQ" at bounding box center [354, 206] width 182 height 104
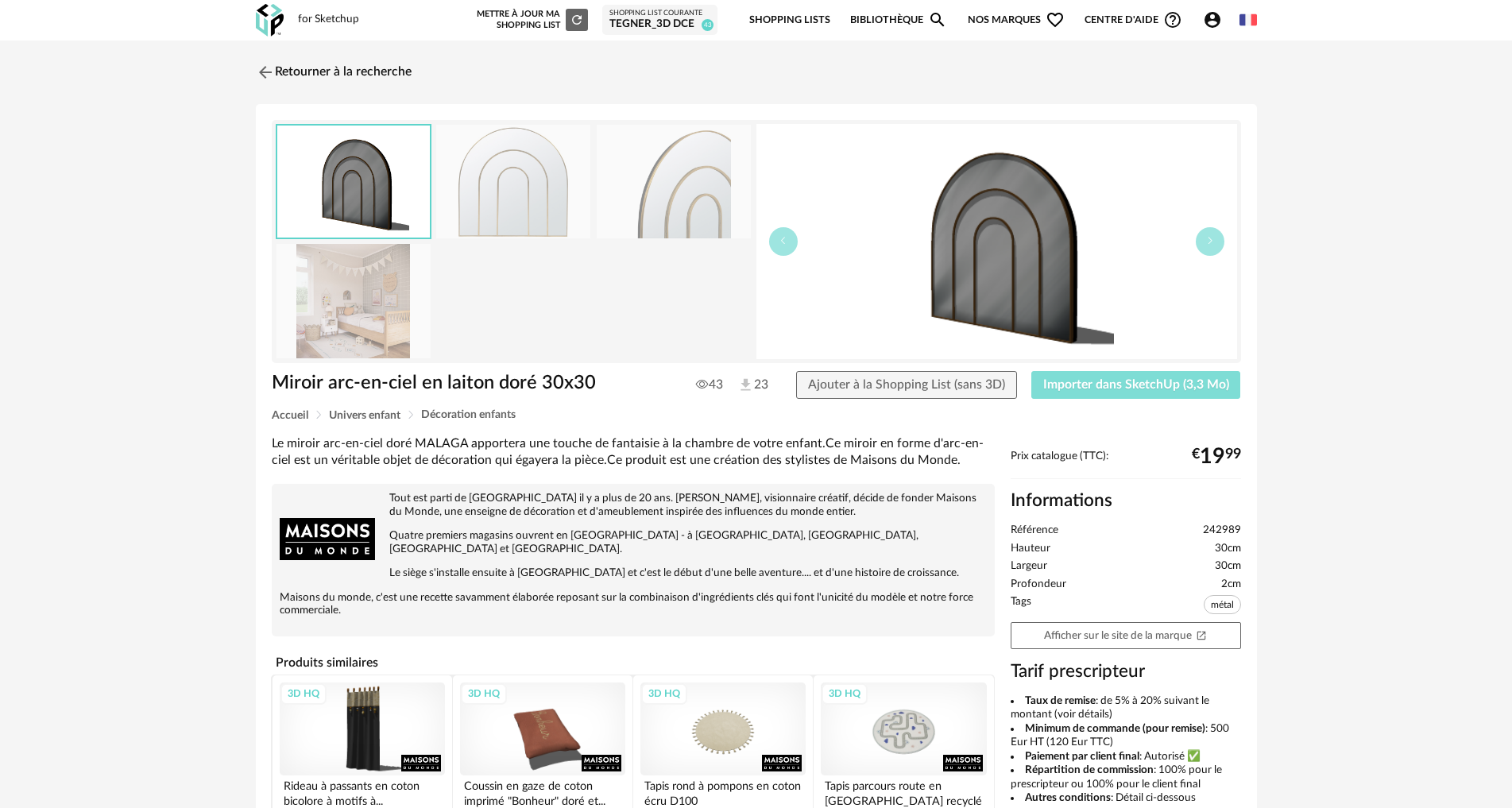
click at [1111, 382] on span "Importer dans SketchUp (3,3 Mo)" at bounding box center [1136, 384] width 186 height 13
click at [264, 69] on img at bounding box center [263, 72] width 23 height 23
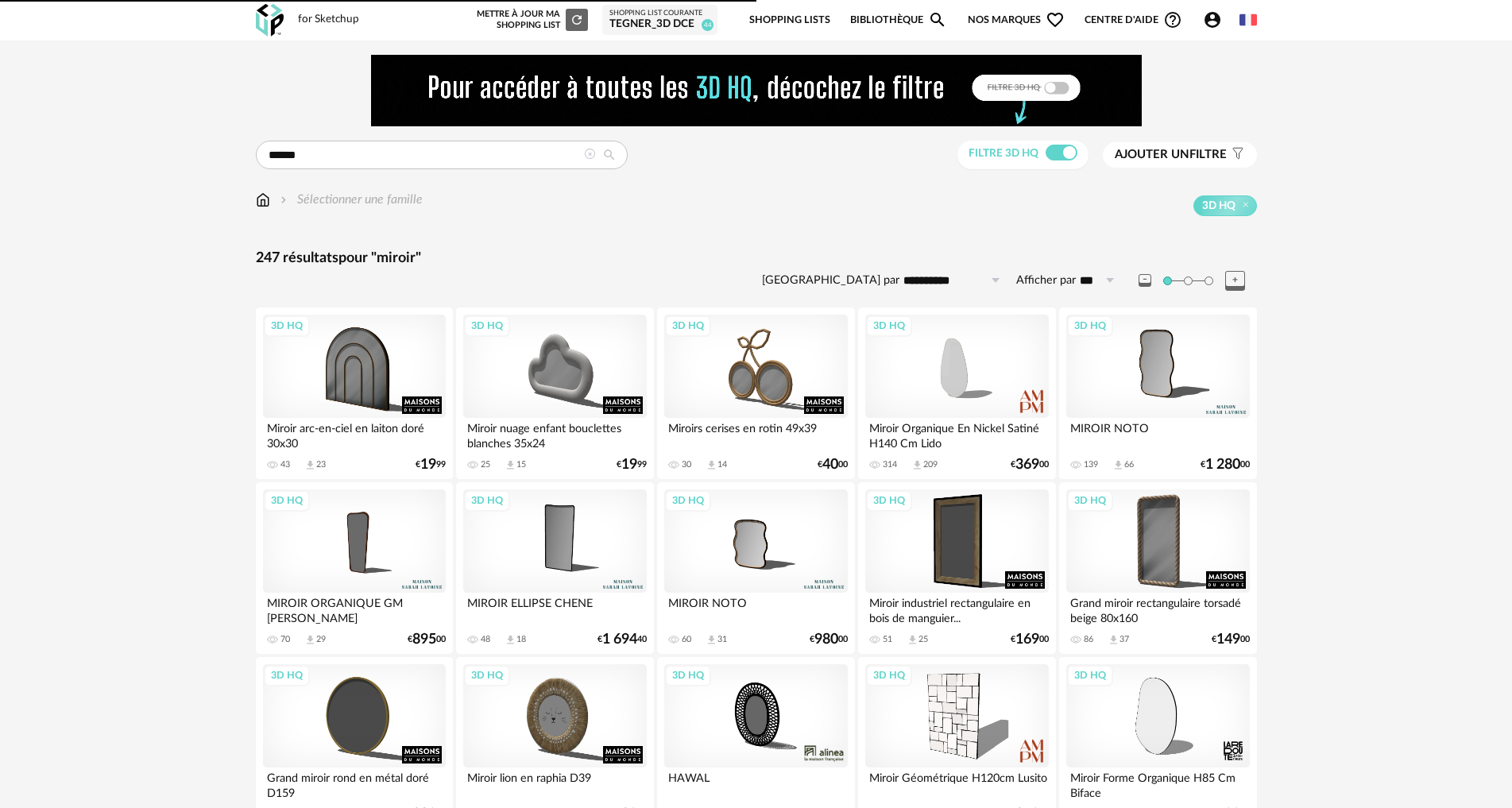
scroll to position [160, 0]
